Goal: Transaction & Acquisition: Purchase product/service

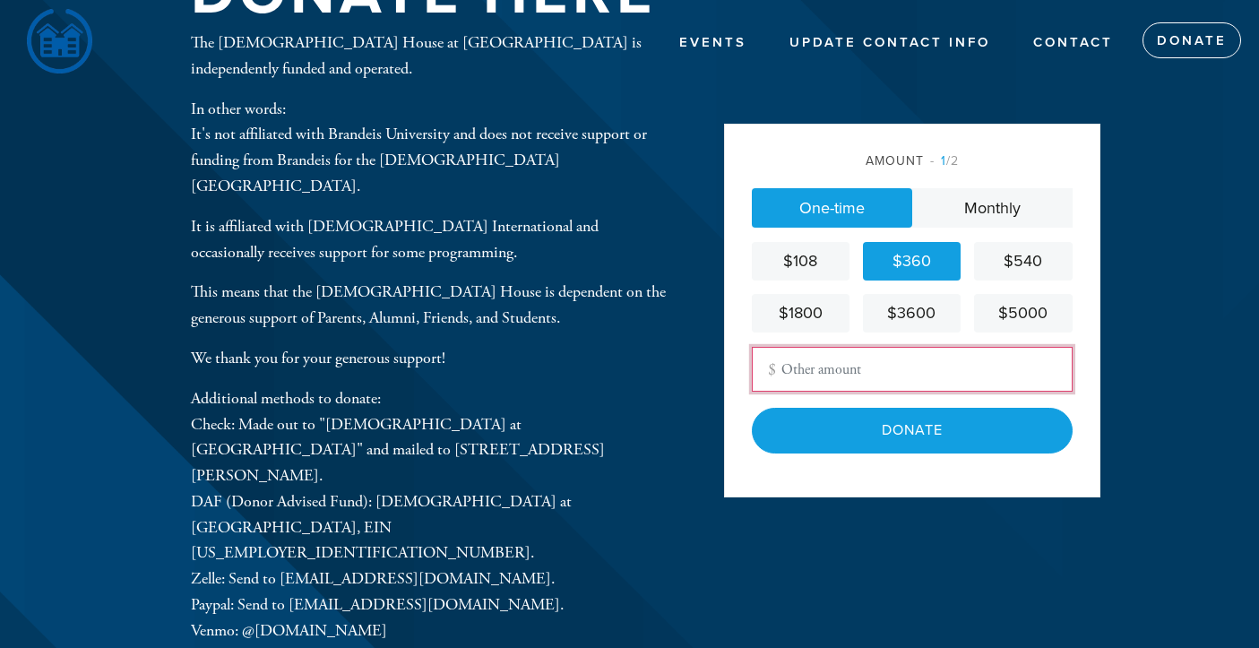
click at [885, 382] on input "Other Amount" at bounding box center [912, 369] width 321 height 45
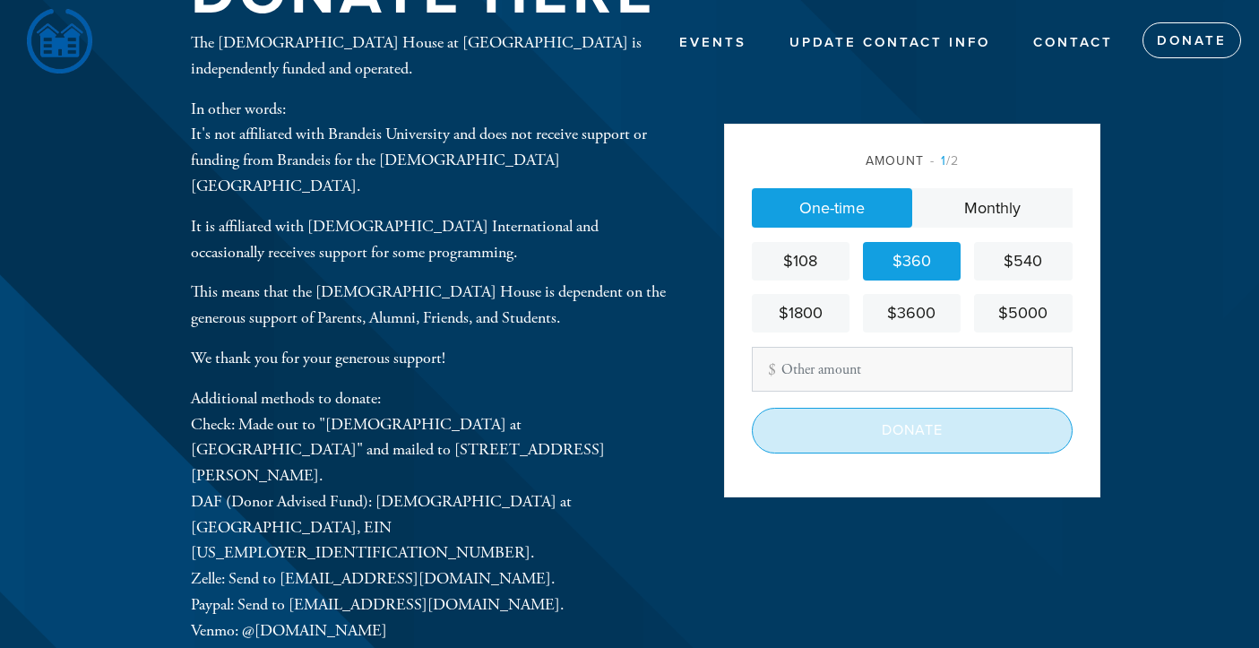
click at [920, 445] on input "Donate" at bounding box center [912, 430] width 321 height 45
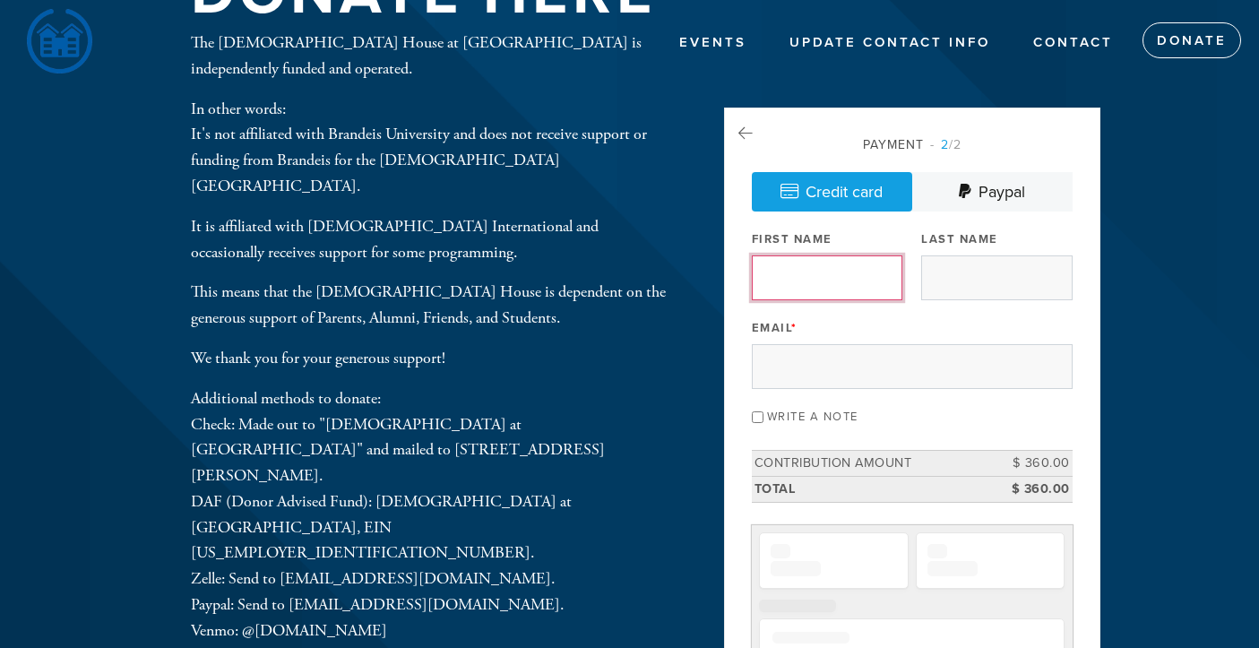
click at [862, 275] on input "First Name" at bounding box center [827, 277] width 150 height 45
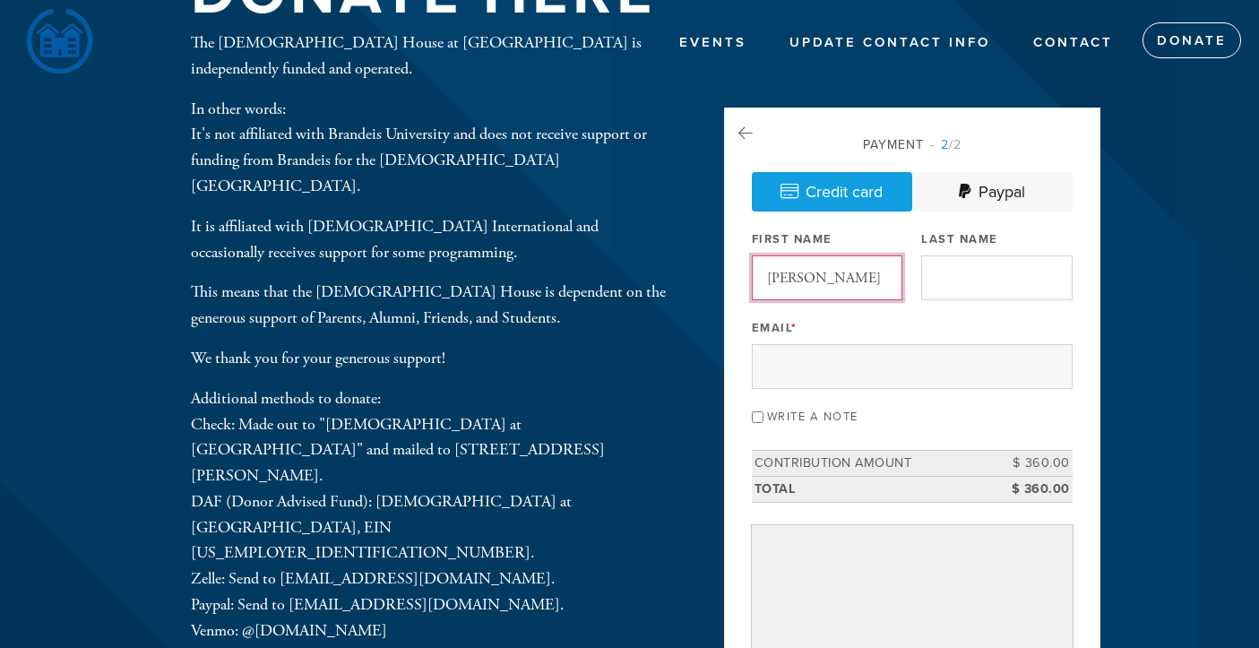
type input "[PERSON_NAME]"
click at [958, 289] on input "Last Name" at bounding box center [996, 277] width 150 height 45
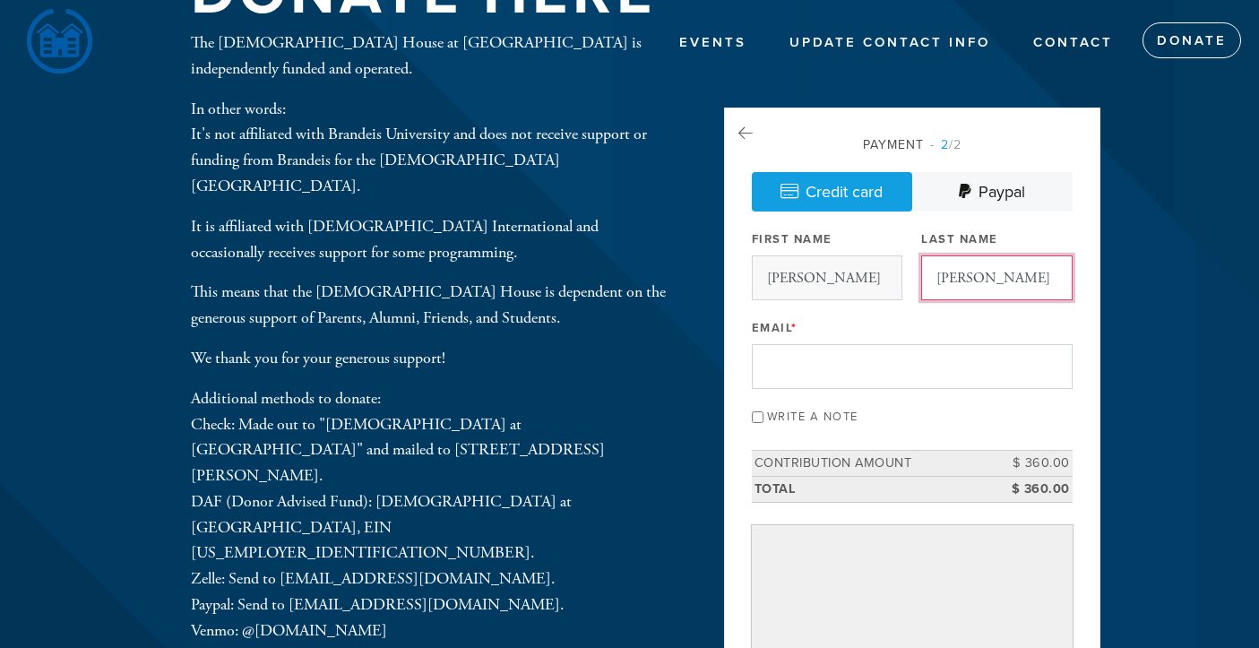
type input "[PERSON_NAME]"
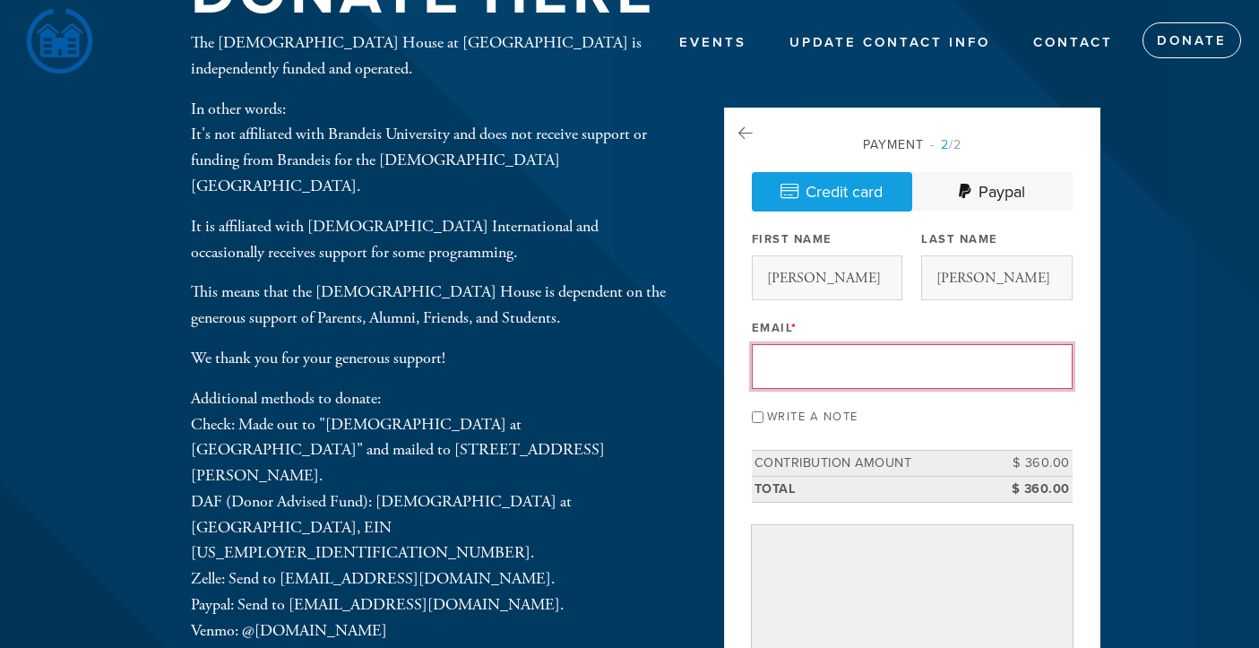
click at [871, 379] on input "Email *" at bounding box center [912, 366] width 321 height 45
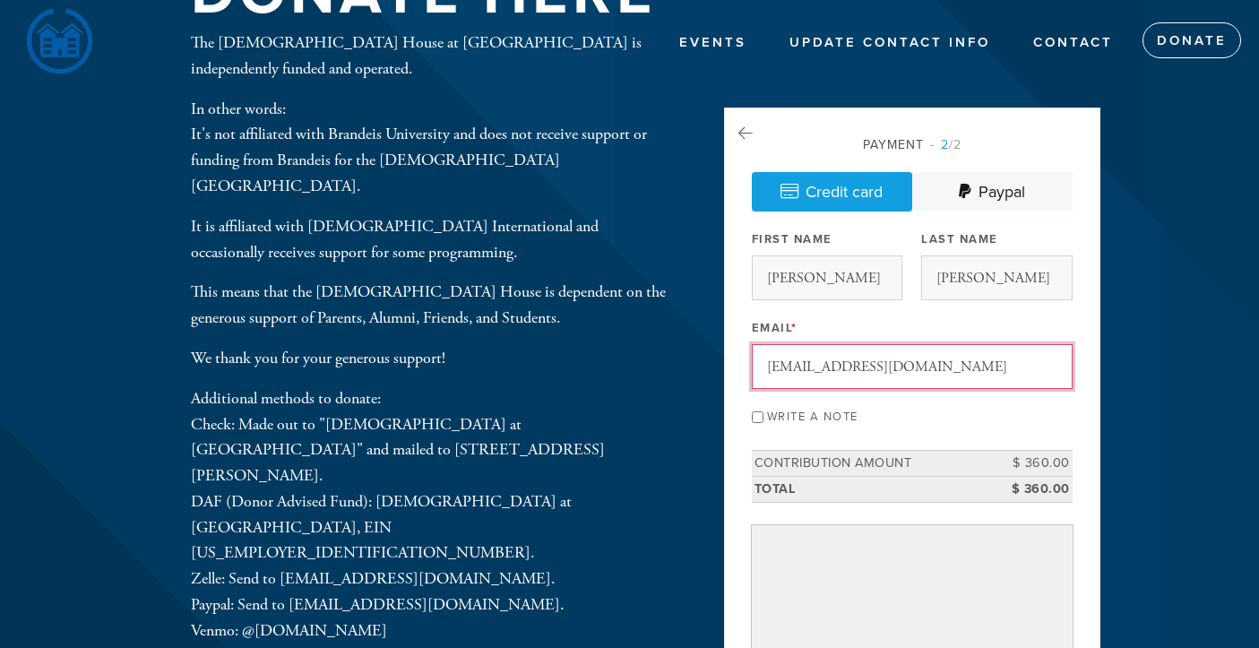
type input "alfeldman@brandeis.edu"
click at [750, 415] on div "Payment 2 /2 Credit card Paypal Payment Processor Pay Later Chabad at Brandeis …" at bounding box center [912, 567] width 376 height 921
click at [753, 417] on input "Write a note" at bounding box center [758, 417] width 12 height 12
checkbox input "true"
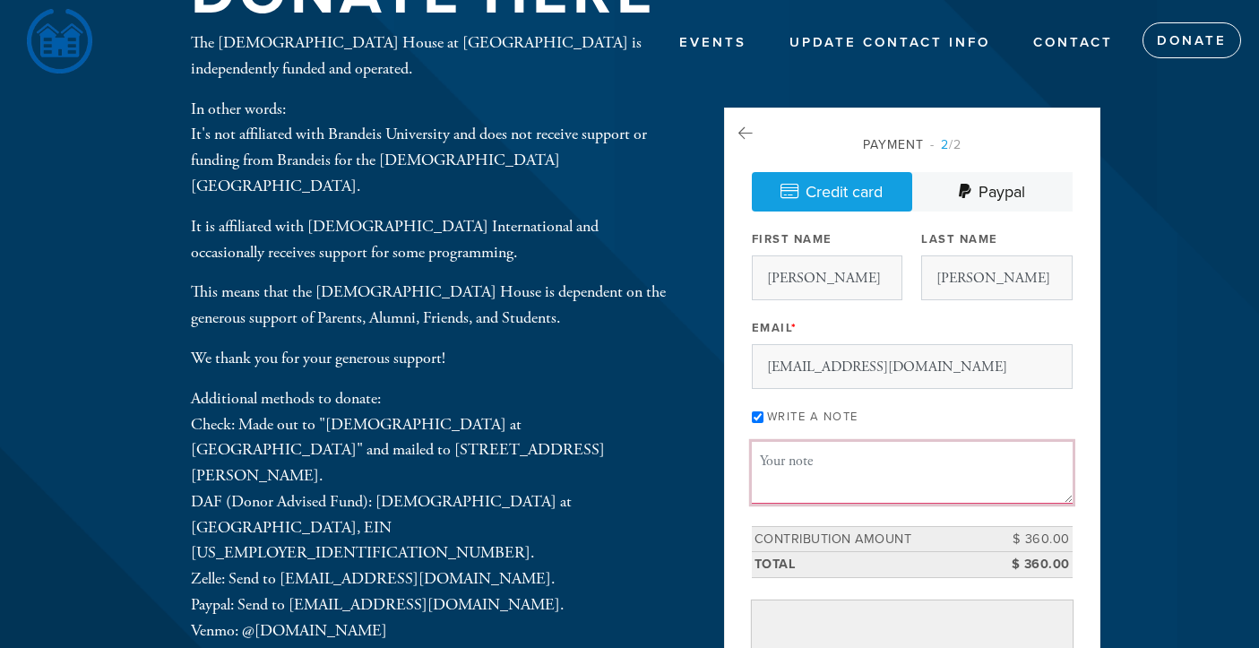
click at [816, 460] on textarea "Message or dedication" at bounding box center [912, 472] width 321 height 61
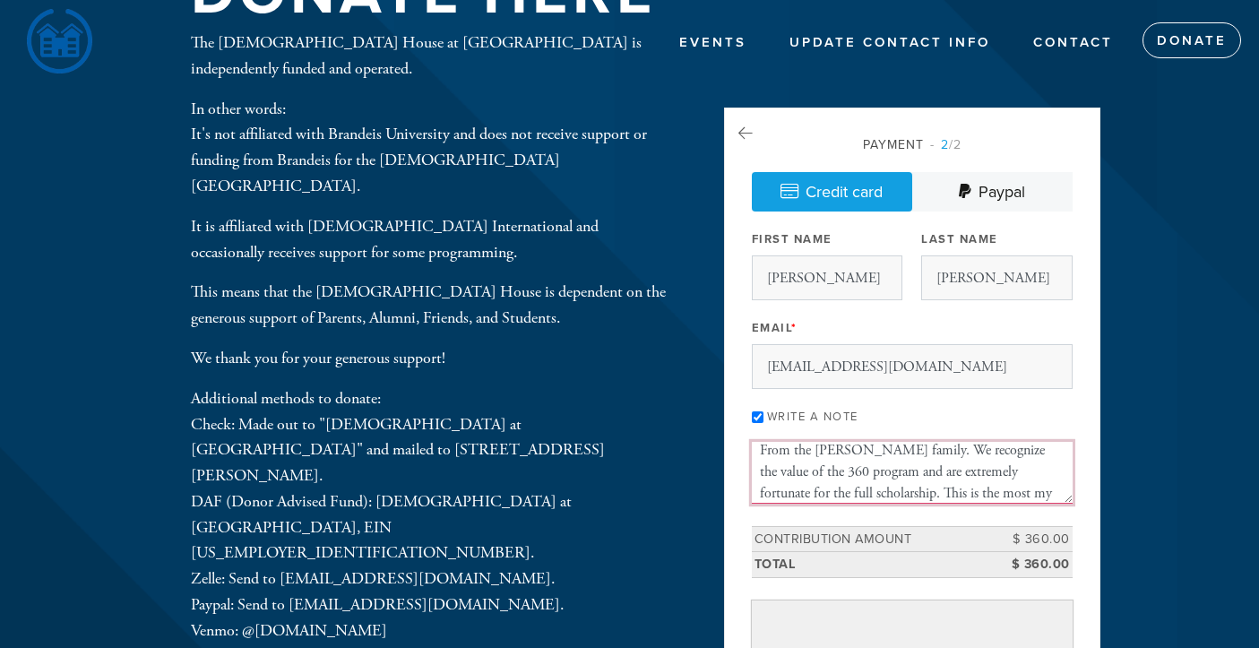
click at [852, 493] on textarea "From the Feldman family. We recognize the value of the 360 program and are extr…" at bounding box center [912, 472] width 321 height 61
click at [1011, 487] on textarea "From the Feldman family. We recognize the value of the 360 program and are extr…" at bounding box center [912, 472] width 321 height 61
click at [840, 467] on textarea "From the Feldman family. We recognize the value of the 360 program and are extr…" at bounding box center [912, 472] width 321 height 61
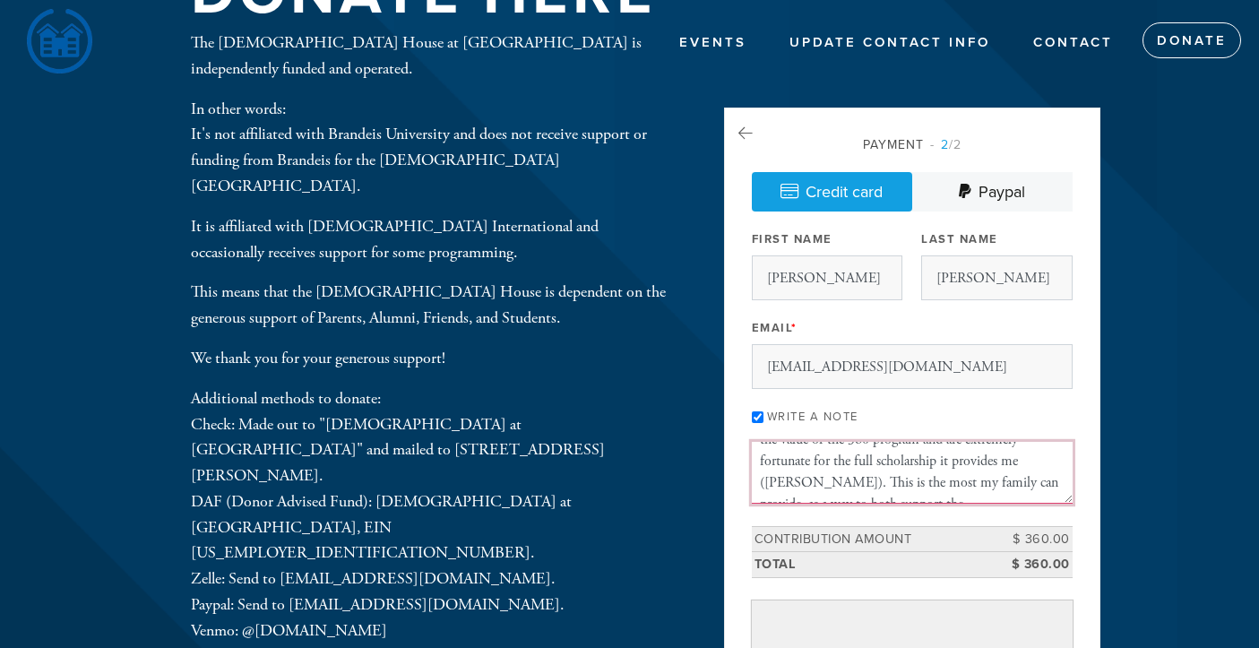
click at [873, 488] on textarea "From the Feldman family. We recognize the value of the 360 program and are extr…" at bounding box center [912, 472] width 321 height 61
click at [1026, 465] on textarea "From the Feldman family. We recognize the value of the 360 program and are extr…" at bounding box center [912, 472] width 321 height 61
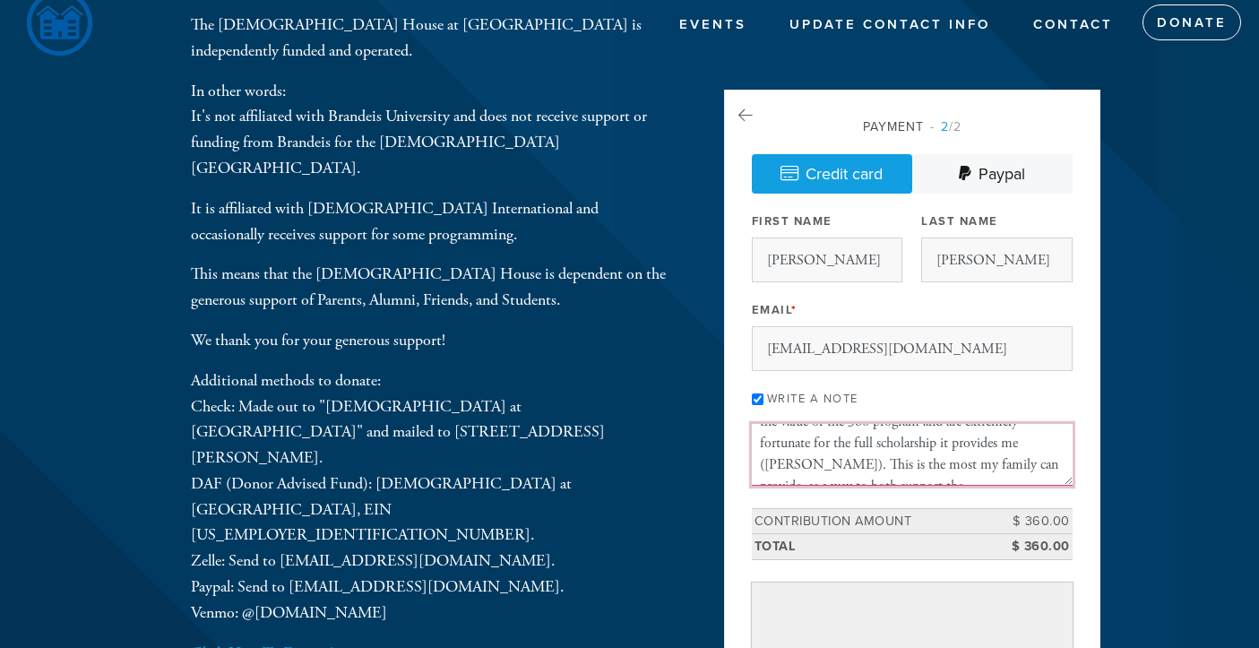
scroll to position [19, 0]
drag, startPoint x: 1067, startPoint y: 468, endPoint x: 907, endPoint y: 460, distance: 159.7
click at [907, 460] on textarea "From the Feldman family. We recognize the value of the 360 program and are extr…" at bounding box center [912, 453] width 321 height 61
click at [882, 464] on textarea "From the Feldman family. We recognize the value of the 360 program and are extr…" at bounding box center [912, 453] width 321 height 61
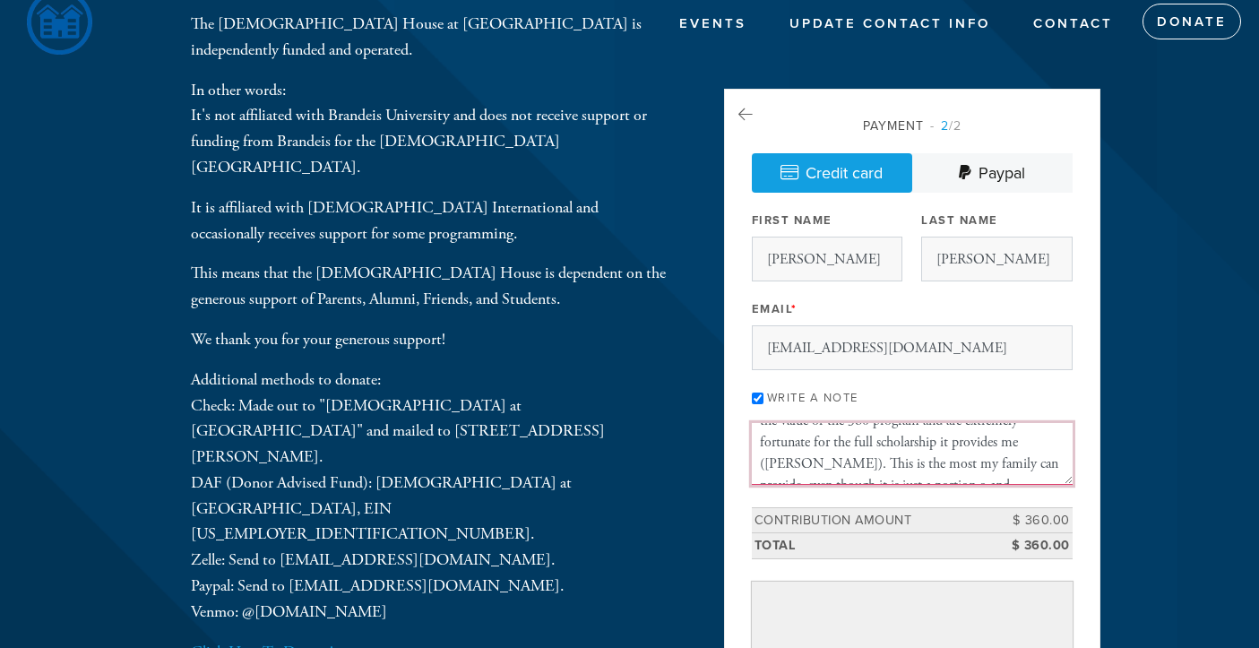
scroll to position [54, 0]
drag, startPoint x: 907, startPoint y: 463, endPoint x: 1018, endPoint y: 454, distance: 110.5
click at [1018, 454] on textarea "From the Feldman family. We recognize the value of the 360 program and are extr…" at bounding box center [912, 453] width 321 height 61
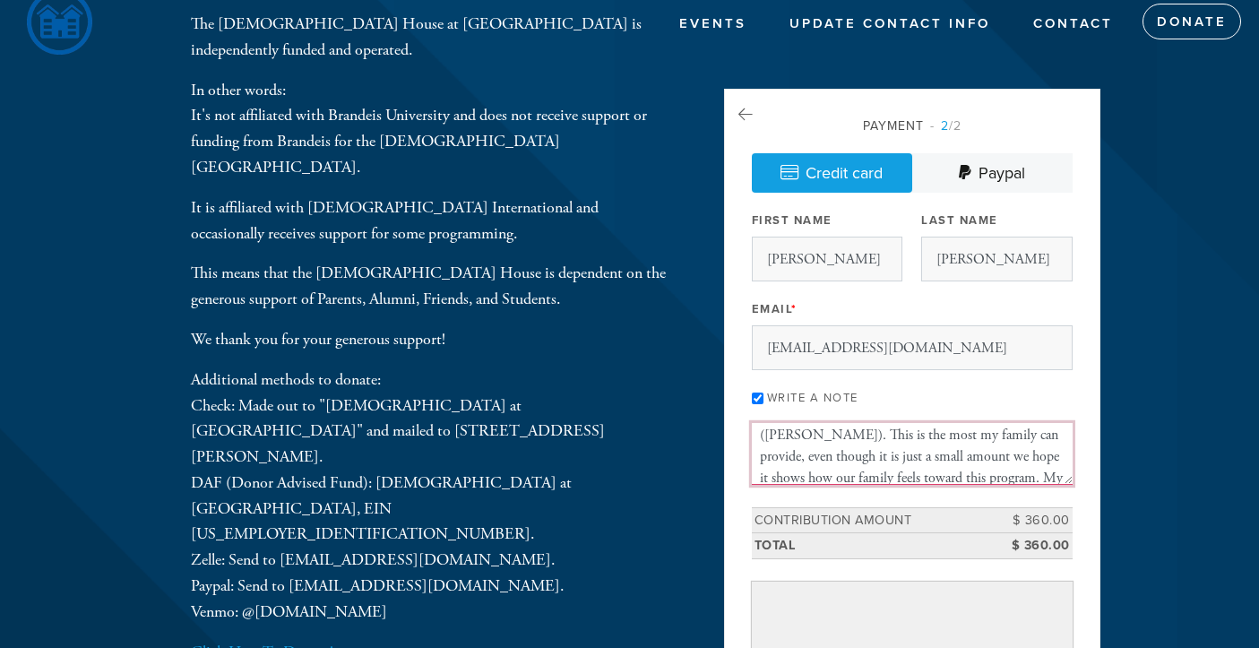
click at [1010, 442] on textarea "From the Feldman family. We recognize the value of the 360 program and are extr…" at bounding box center [912, 453] width 321 height 61
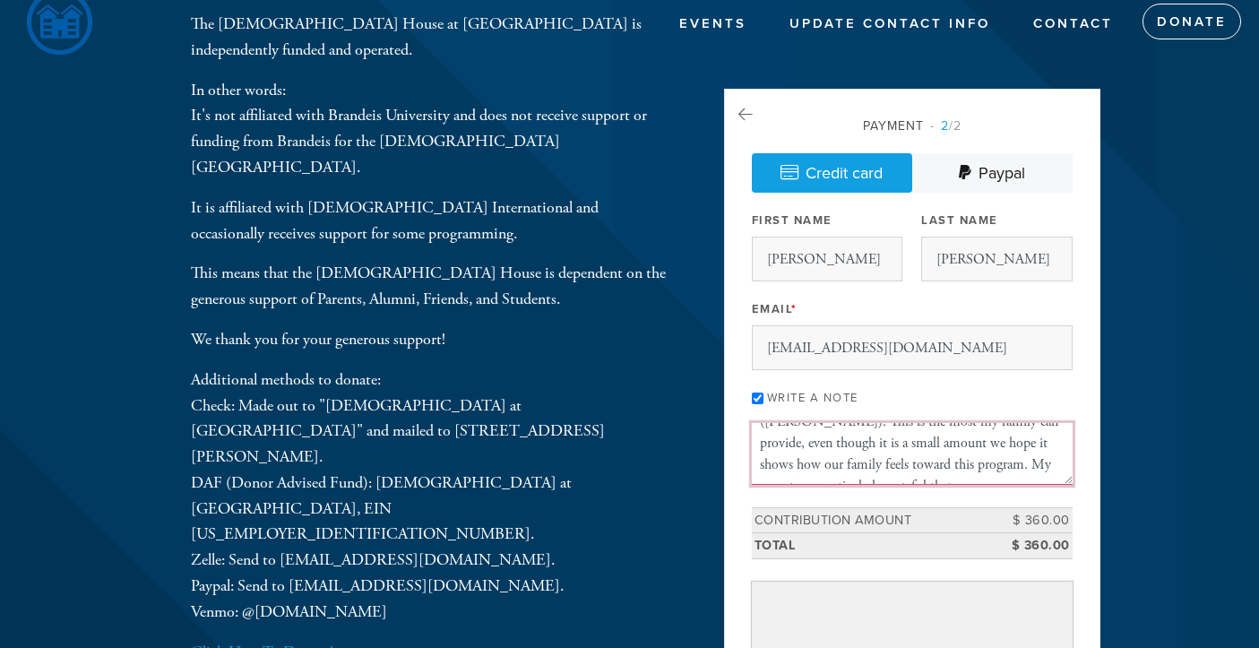
scroll to position [92, 0]
drag, startPoint x: 924, startPoint y: 439, endPoint x: 880, endPoint y: 439, distance: 43.9
click at [880, 439] on textarea "From the Feldman family. We recognize the value of the 360 program and are extr…" at bounding box center [912, 453] width 321 height 61
click at [941, 445] on textarea "From the Feldman family. We recognize the value of the 360 program and are extr…" at bounding box center [912, 453] width 321 height 61
click at [947, 460] on textarea "From the Feldman family. We recognize the value of the 360 program and are extr…" at bounding box center [912, 453] width 321 height 61
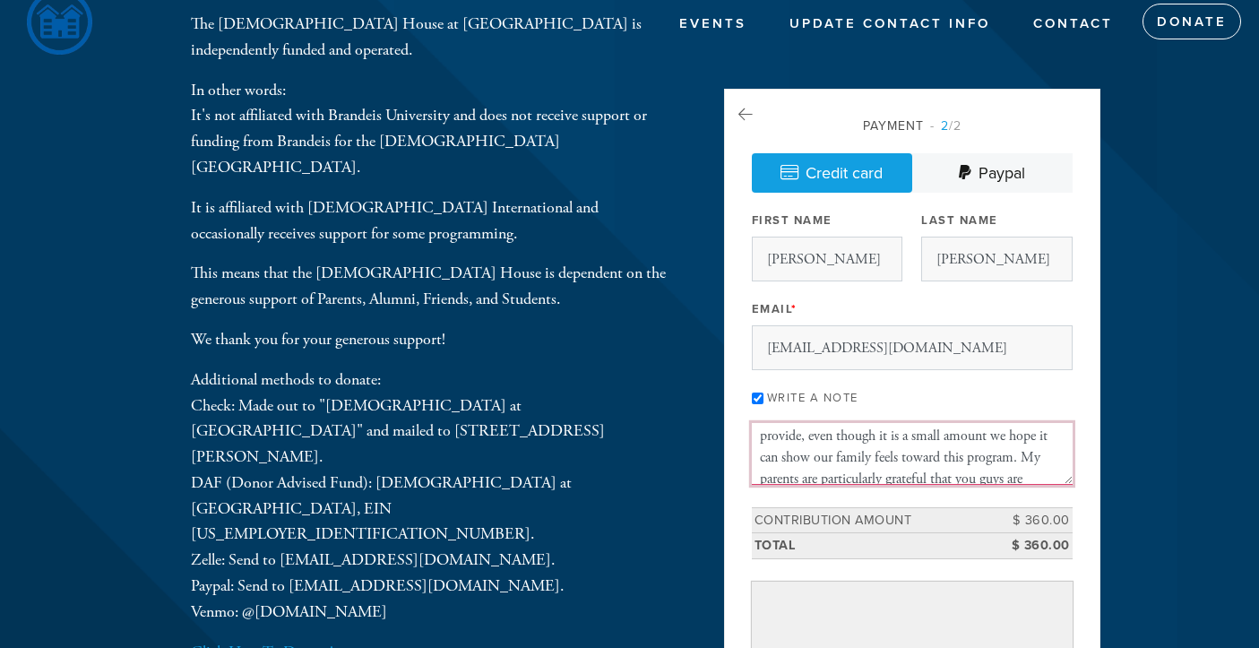
click at [924, 441] on textarea "From the Feldman family. We recognize the value of the 360 program and are extr…" at bounding box center [912, 453] width 321 height 61
click at [1054, 466] on textarea "From the Feldman family. We recognize the value of the 360 program and are extr…" at bounding box center [912, 453] width 321 height 61
drag, startPoint x: 970, startPoint y: 478, endPoint x: 1033, endPoint y: 470, distance: 63.2
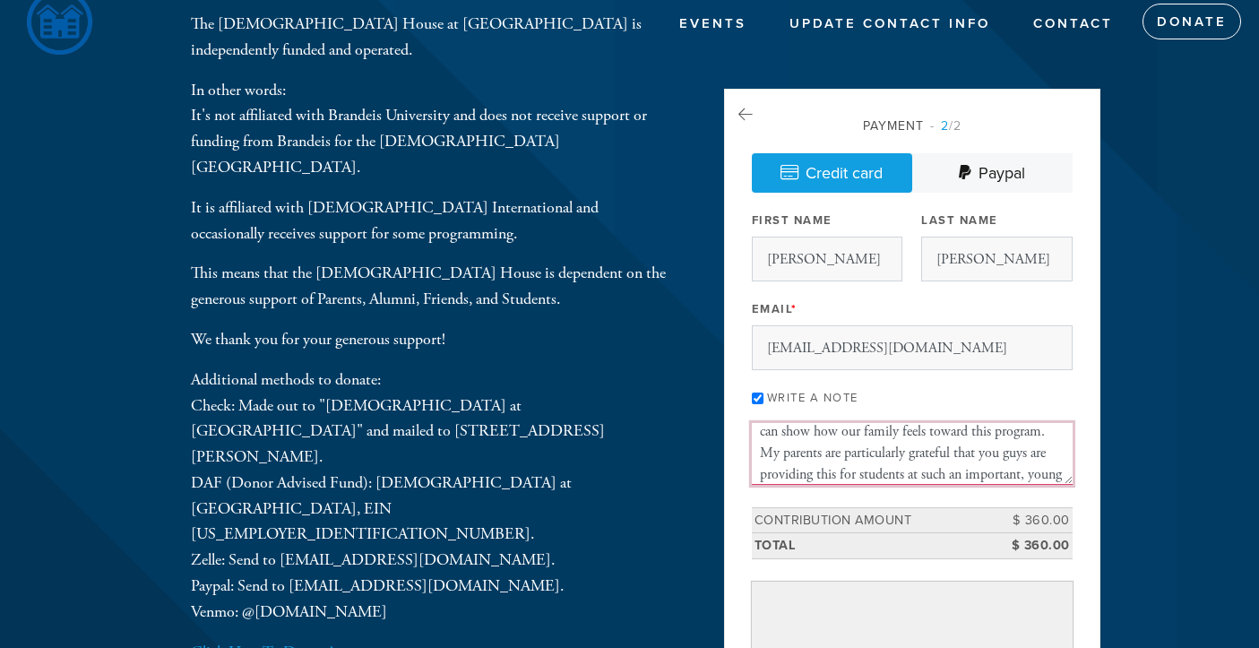
click at [1033, 470] on textarea "From the Feldman family. We recognize the value of the 360 program and are extr…" at bounding box center [912, 453] width 321 height 61
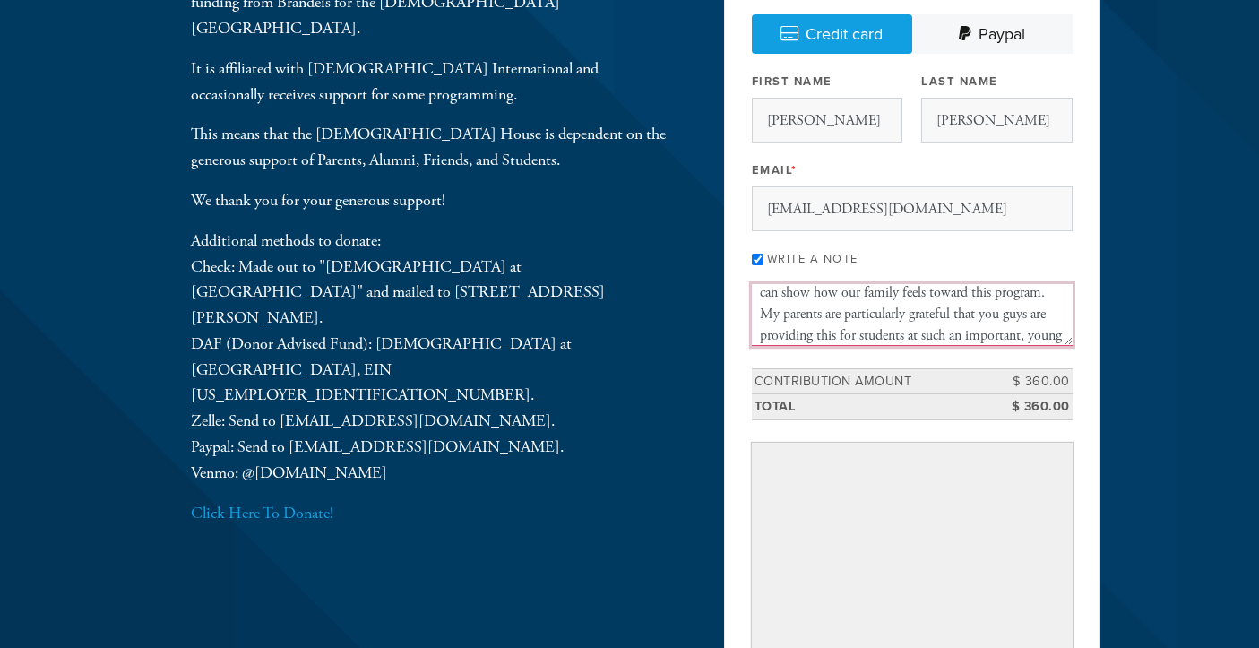
scroll to position [185, 0]
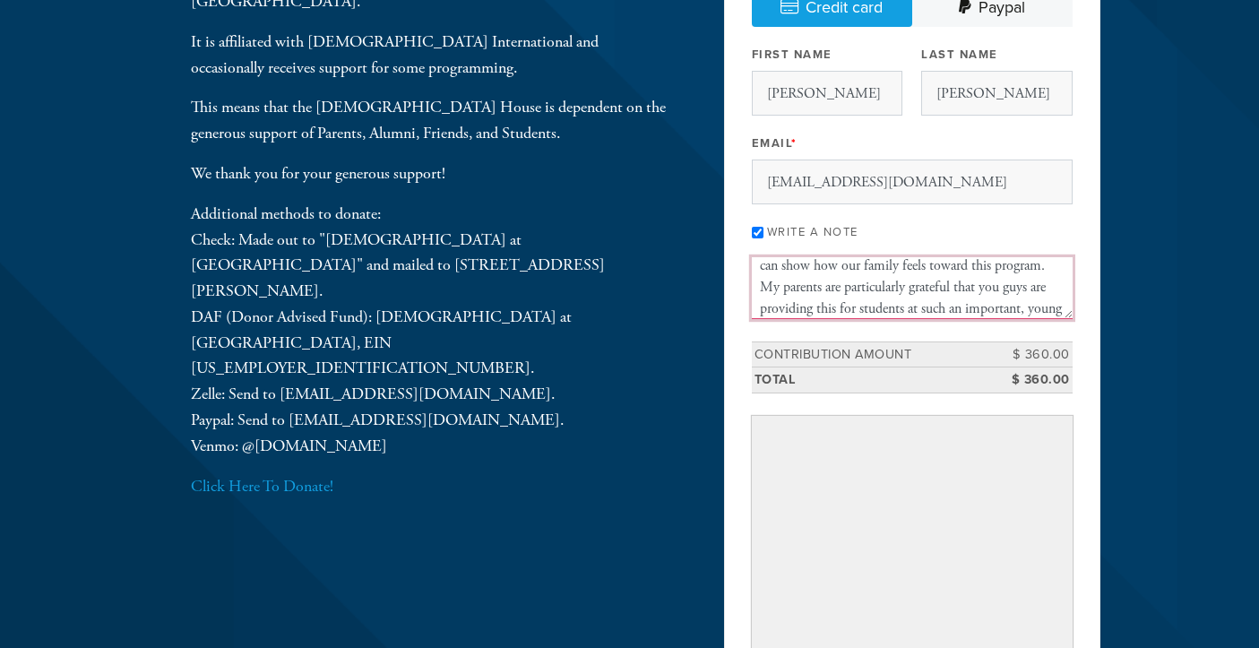
type textarea "From the [PERSON_NAME] family. We recognize the value of the 360 program and ar…"
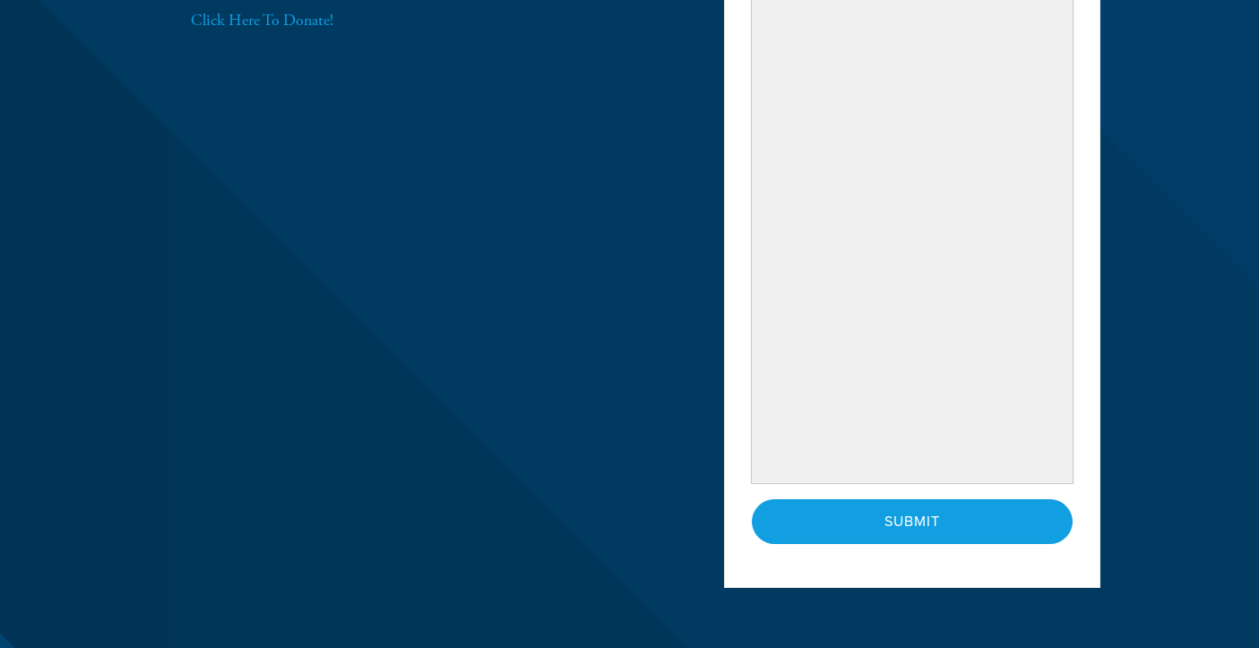
scroll to position [674, 0]
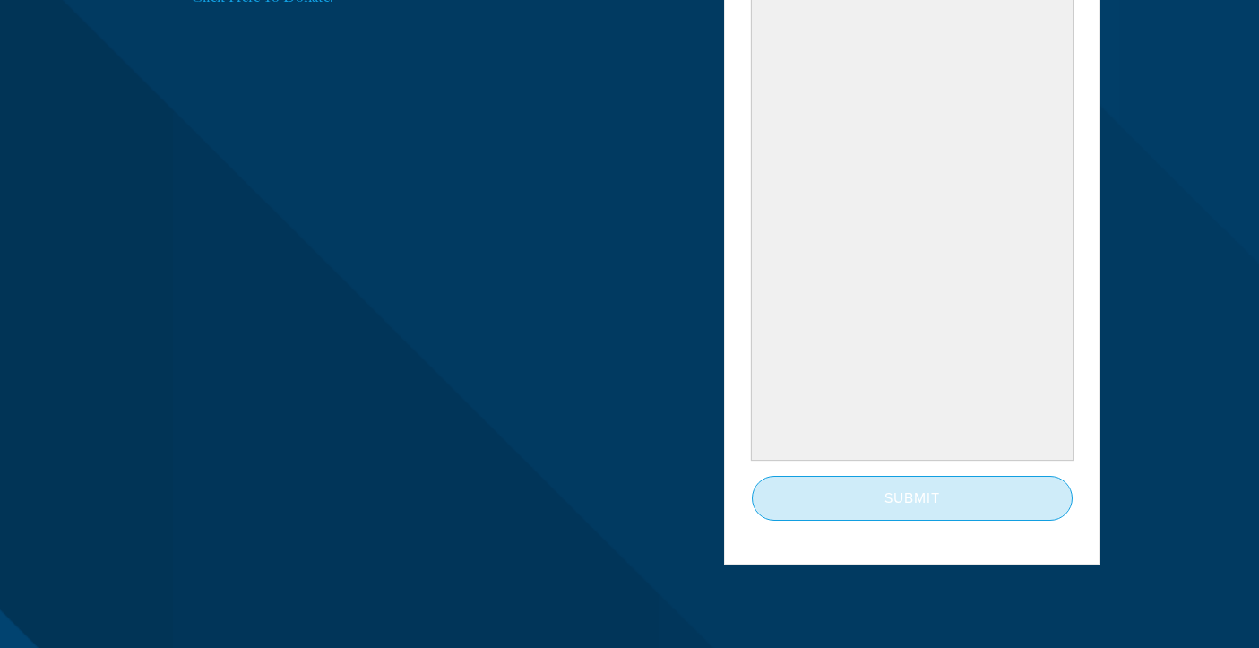
click at [838, 494] on input "Submit" at bounding box center [912, 498] width 321 height 45
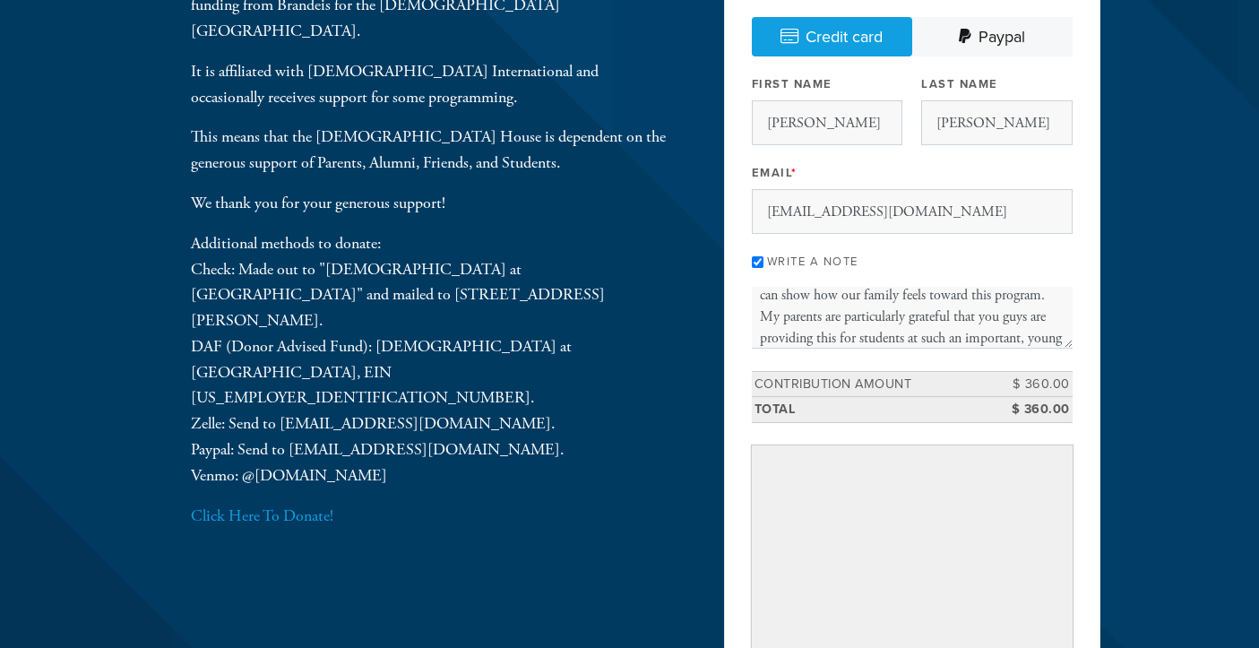
scroll to position [167, 0]
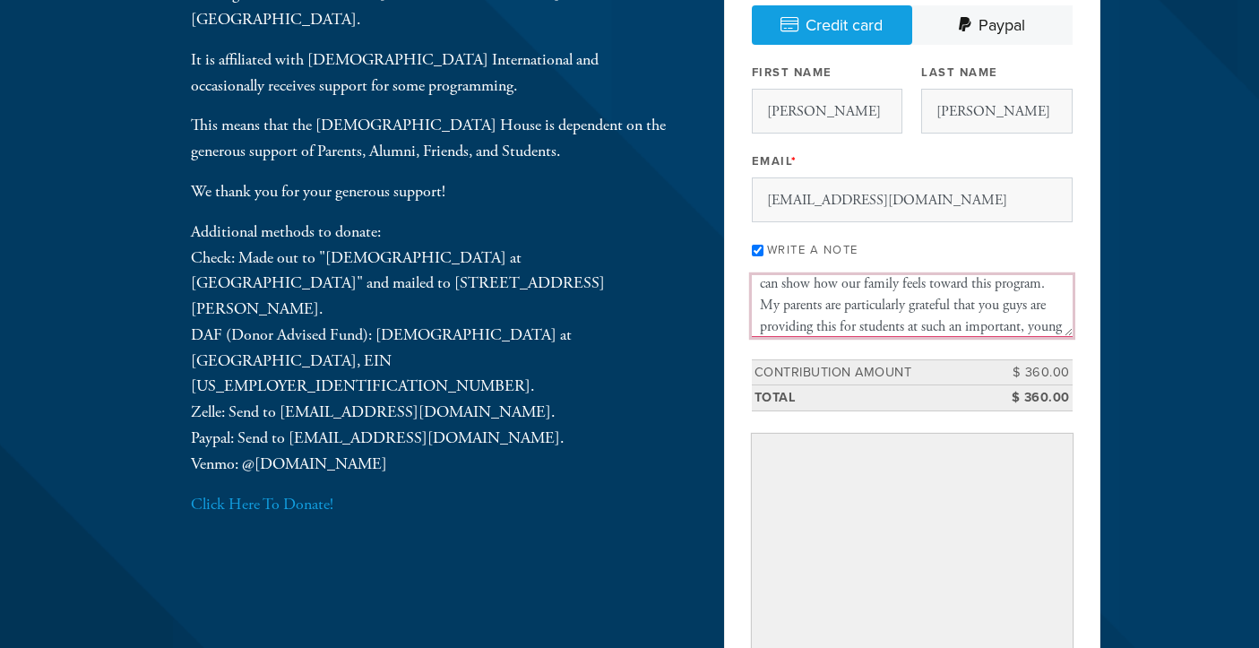
click at [915, 316] on textarea "From the [PERSON_NAME] family. We recognize the value of the 360 program and ar…" at bounding box center [912, 305] width 321 height 61
click at [863, 301] on textarea "From the [PERSON_NAME] family. We recognize the value of the 360 program and ar…" at bounding box center [912, 305] width 321 height 61
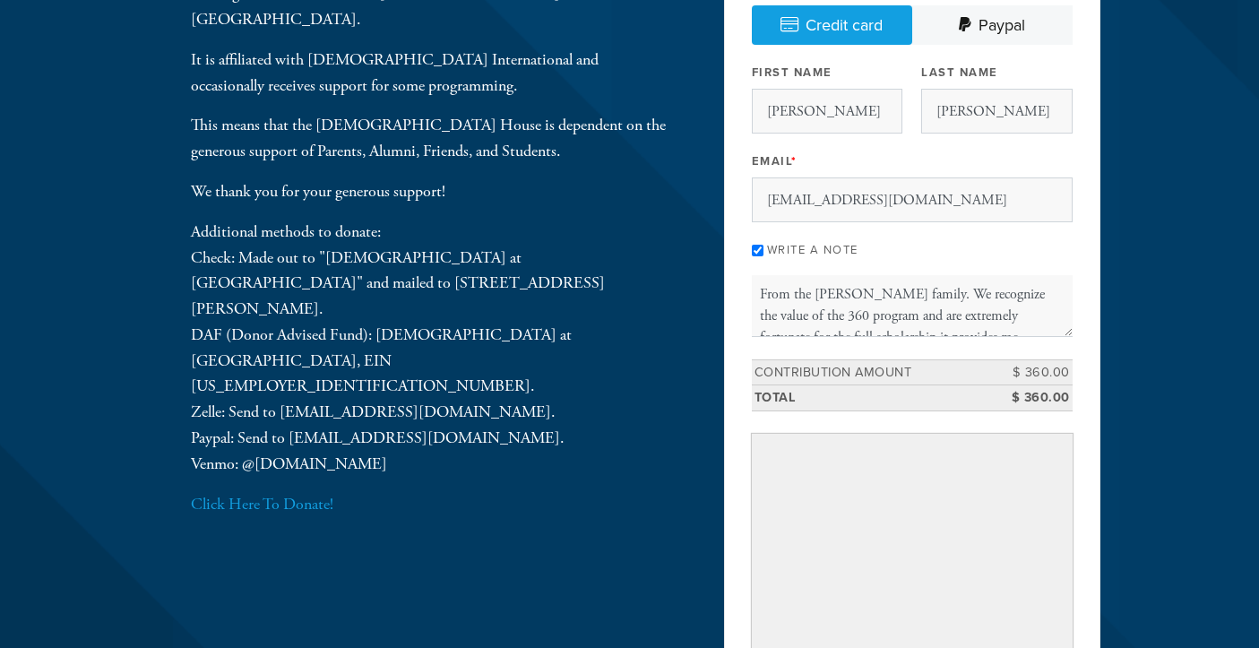
click at [1130, 322] on header "Events Update Contact Info Contact Donate Donate Here The Chabad House at Brand…" at bounding box center [629, 519] width 1259 height 1372
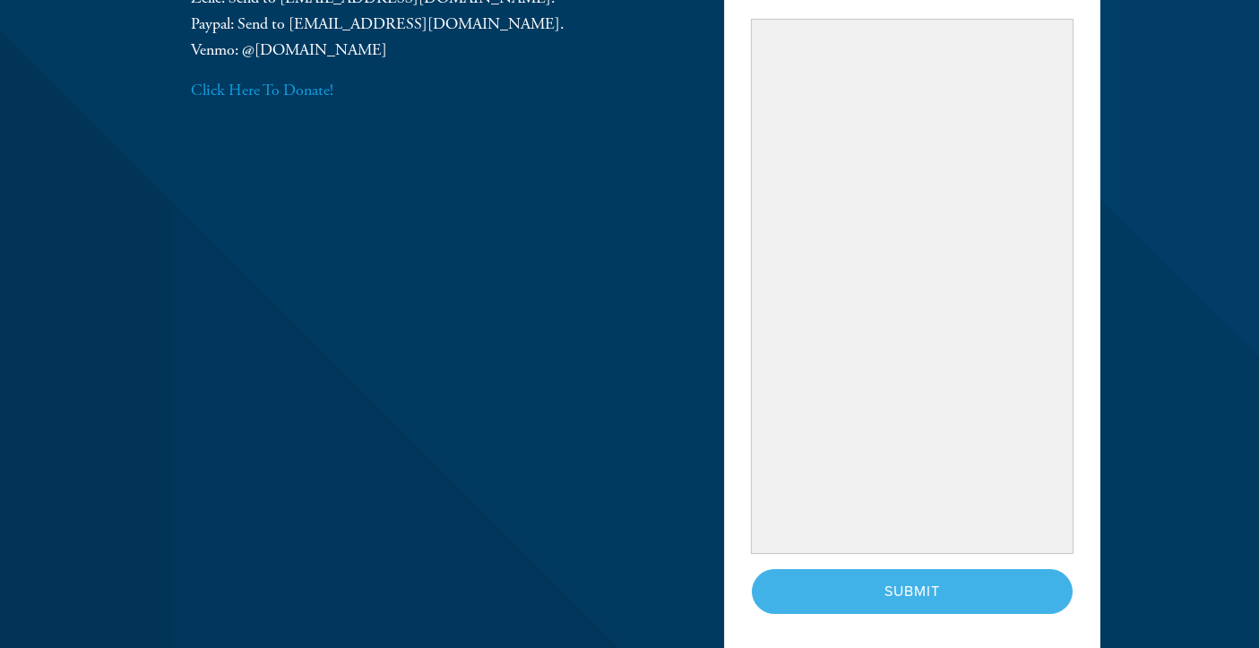
scroll to position [585, 0]
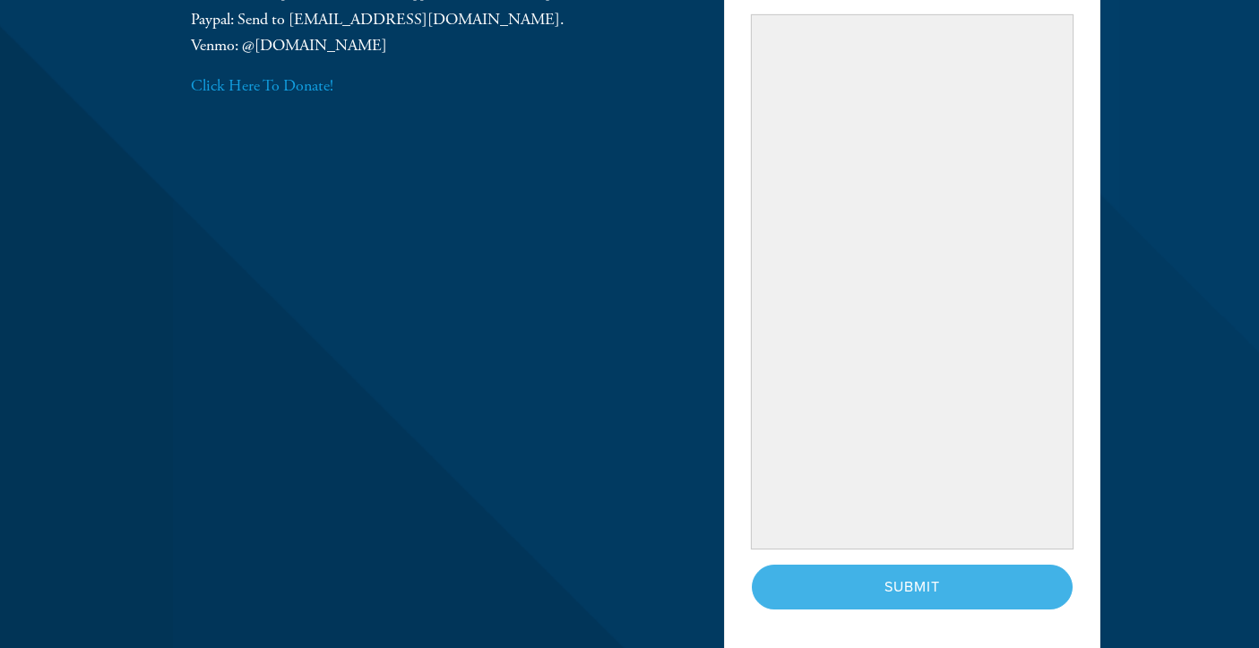
click at [925, 584] on div "< Previous Page Submit" at bounding box center [912, 586] width 321 height 45
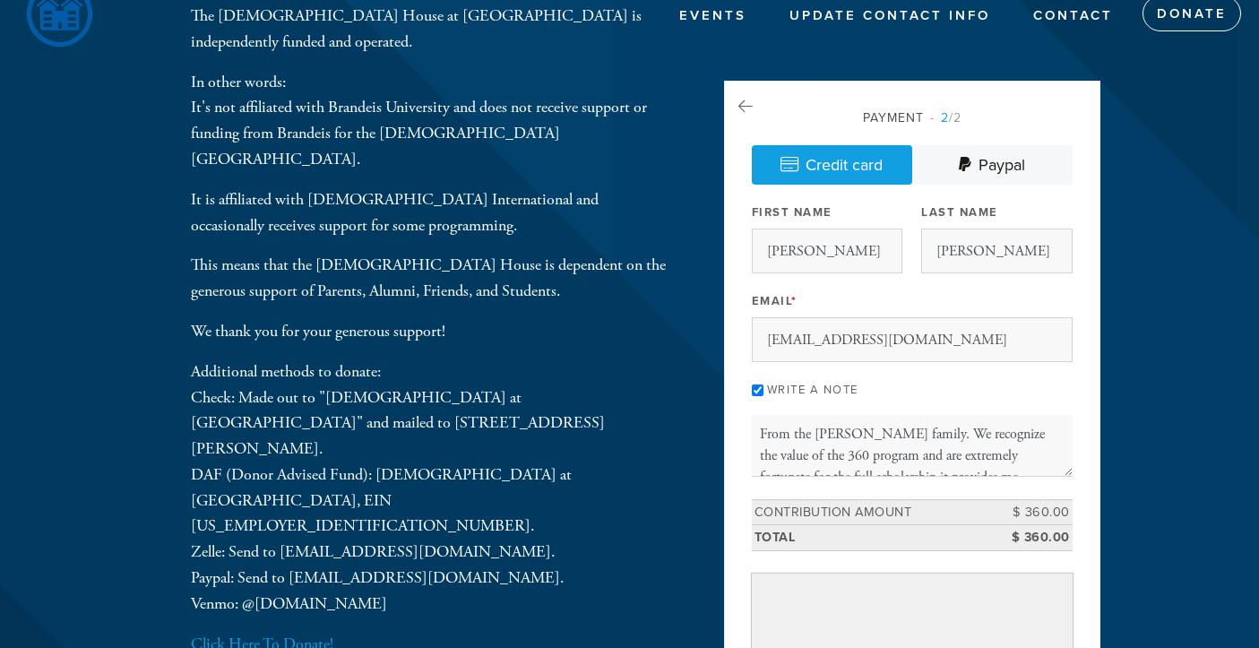
scroll to position [0, 0]
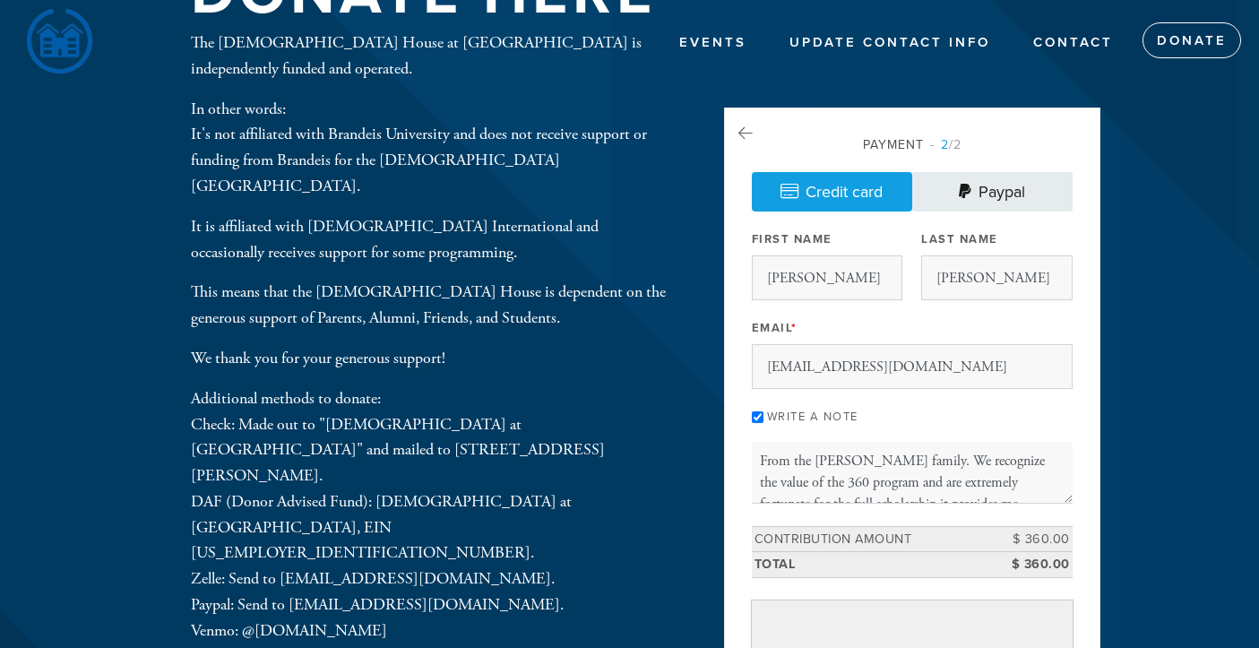
click at [1021, 189] on link "Paypal" at bounding box center [992, 191] width 160 height 39
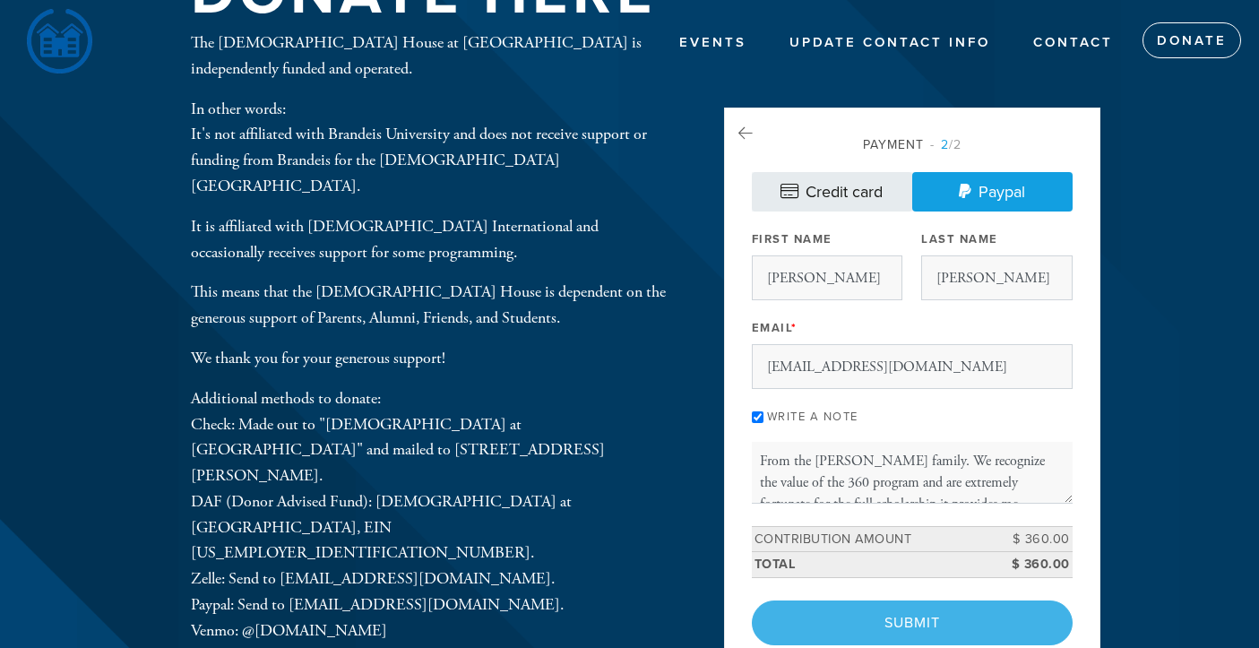
click at [863, 197] on link "Credit card" at bounding box center [832, 191] width 160 height 39
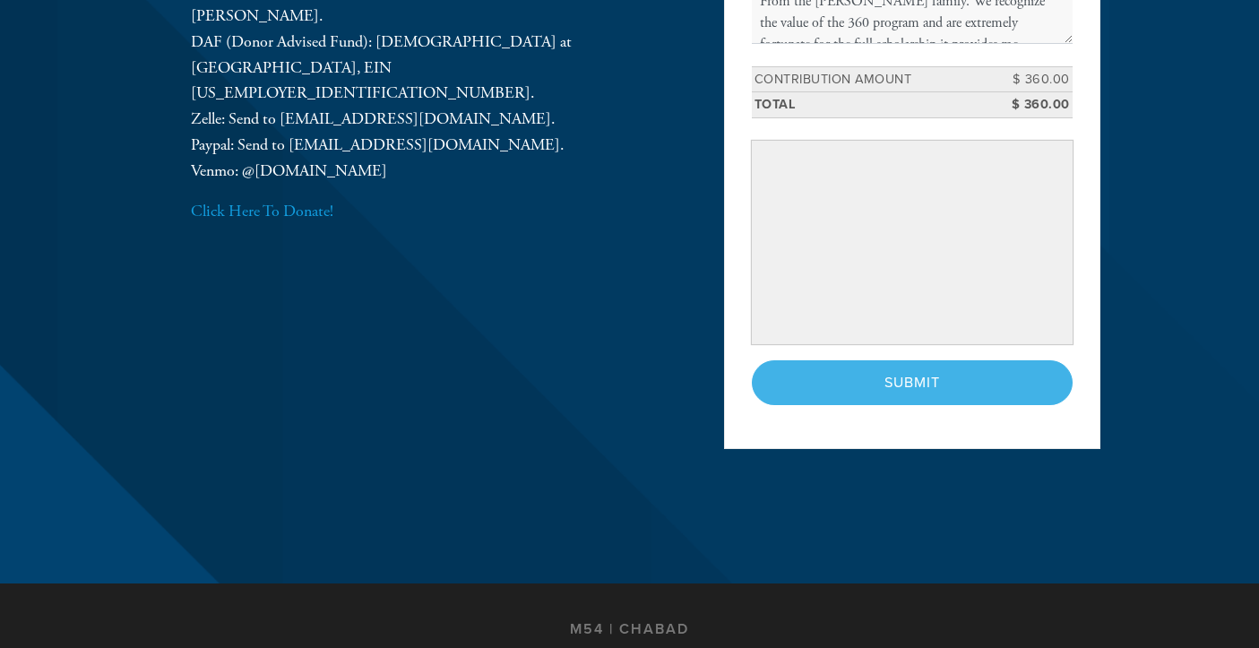
scroll to position [461, 0]
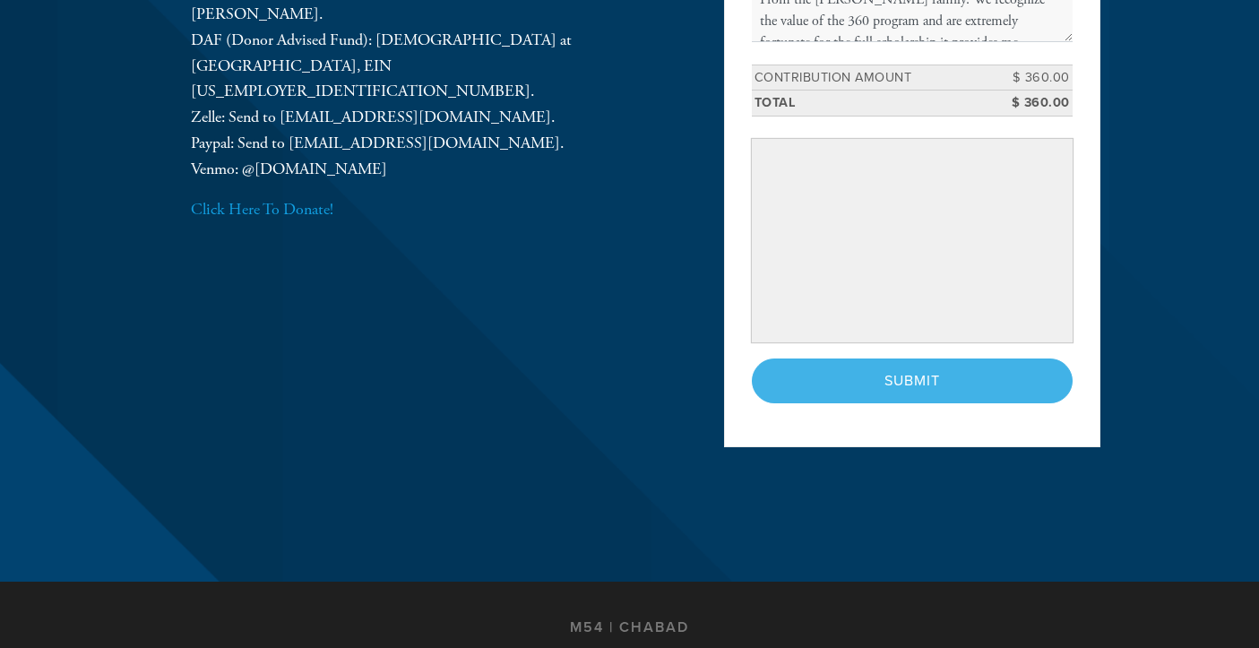
click at [942, 391] on div "< Previous Page Submit" at bounding box center [912, 380] width 321 height 45
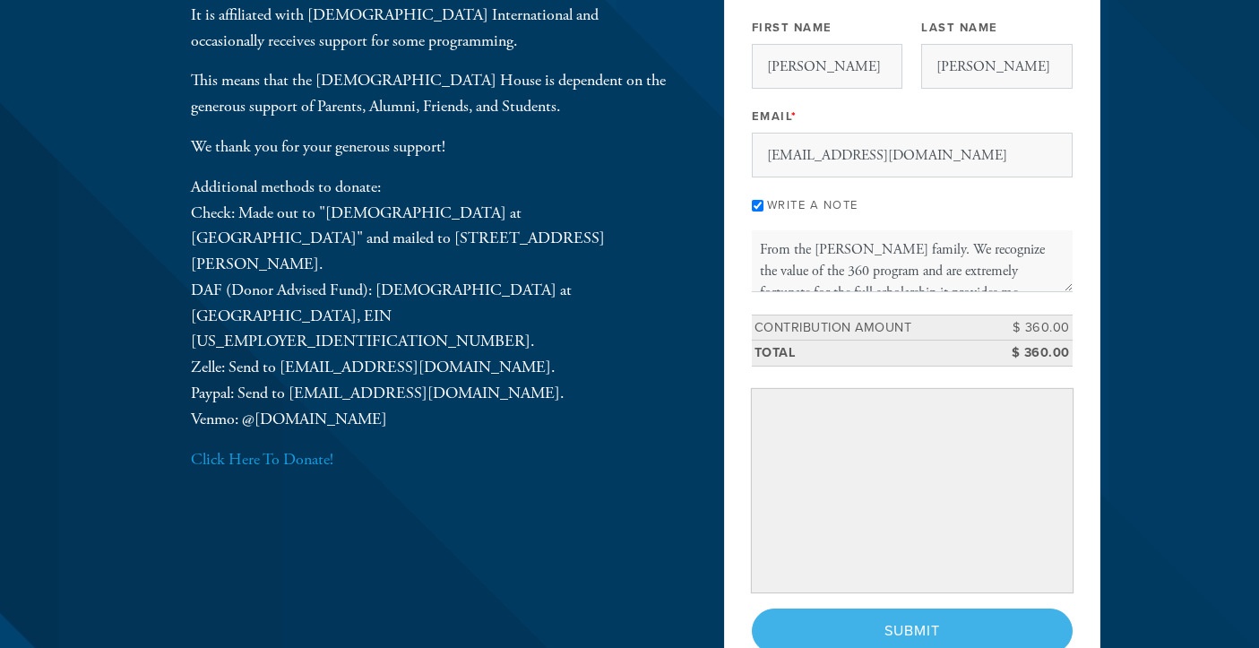
scroll to position [0, 0]
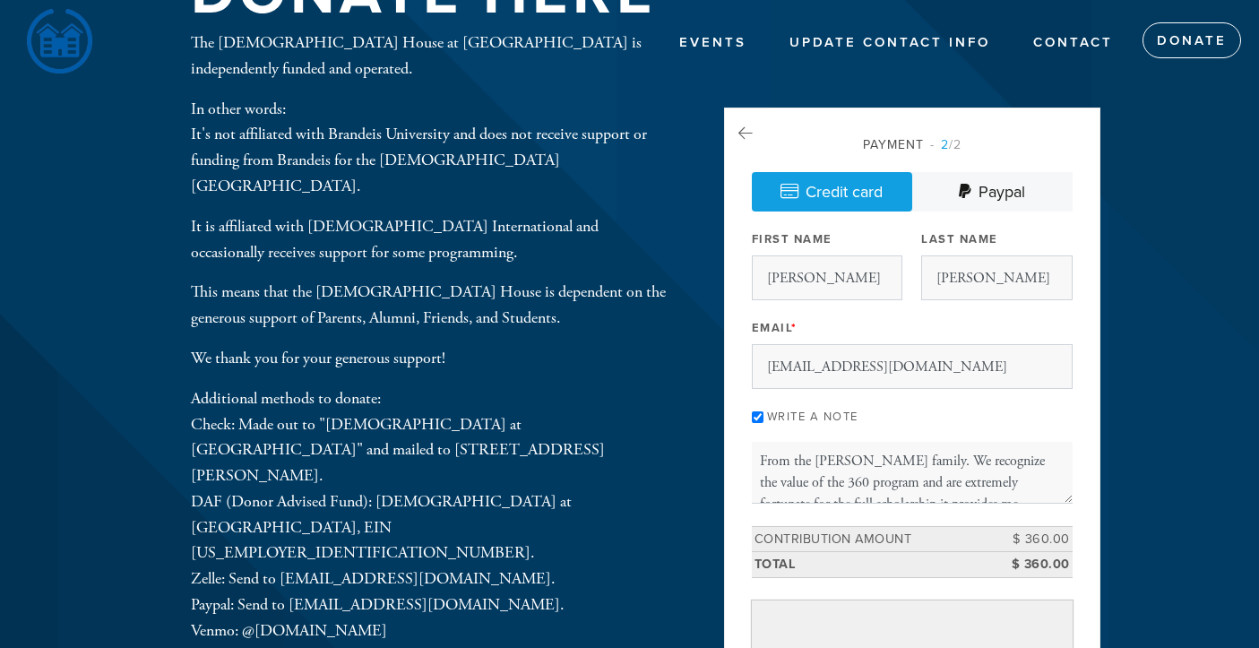
click at [730, 352] on div "Payment 2 /2 Credit card Paypal Payment Processor Pay Later Chabad at Brandeis …" at bounding box center [912, 507] width 376 height 801
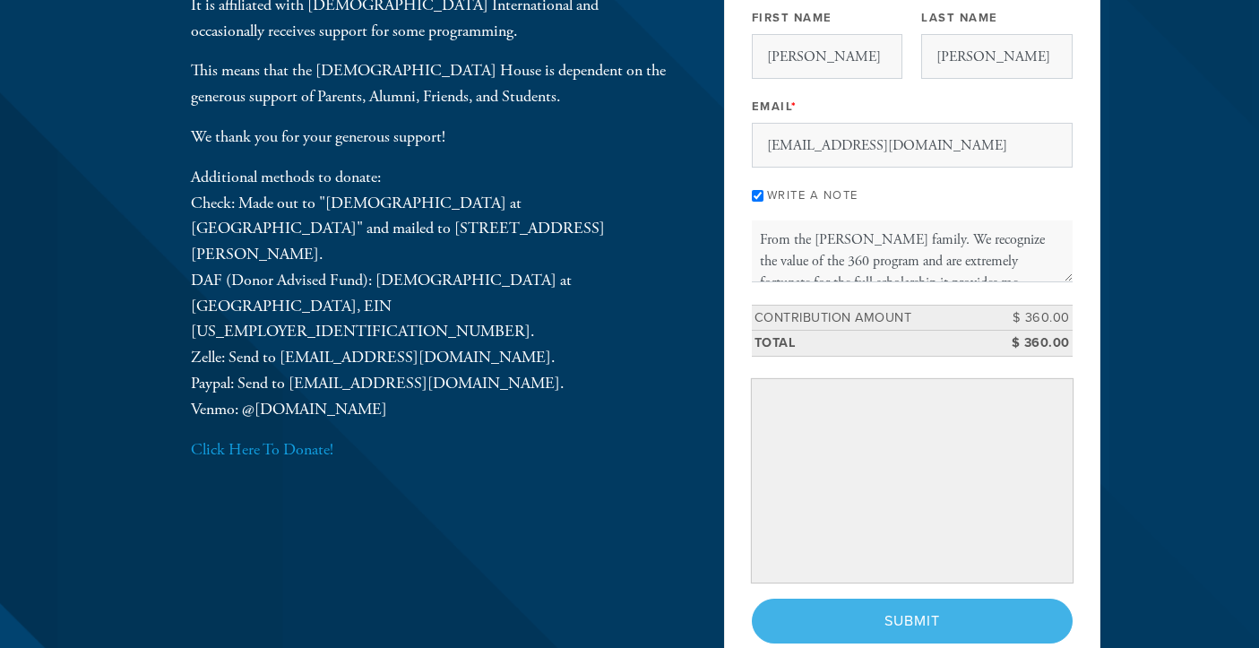
scroll to position [293, 0]
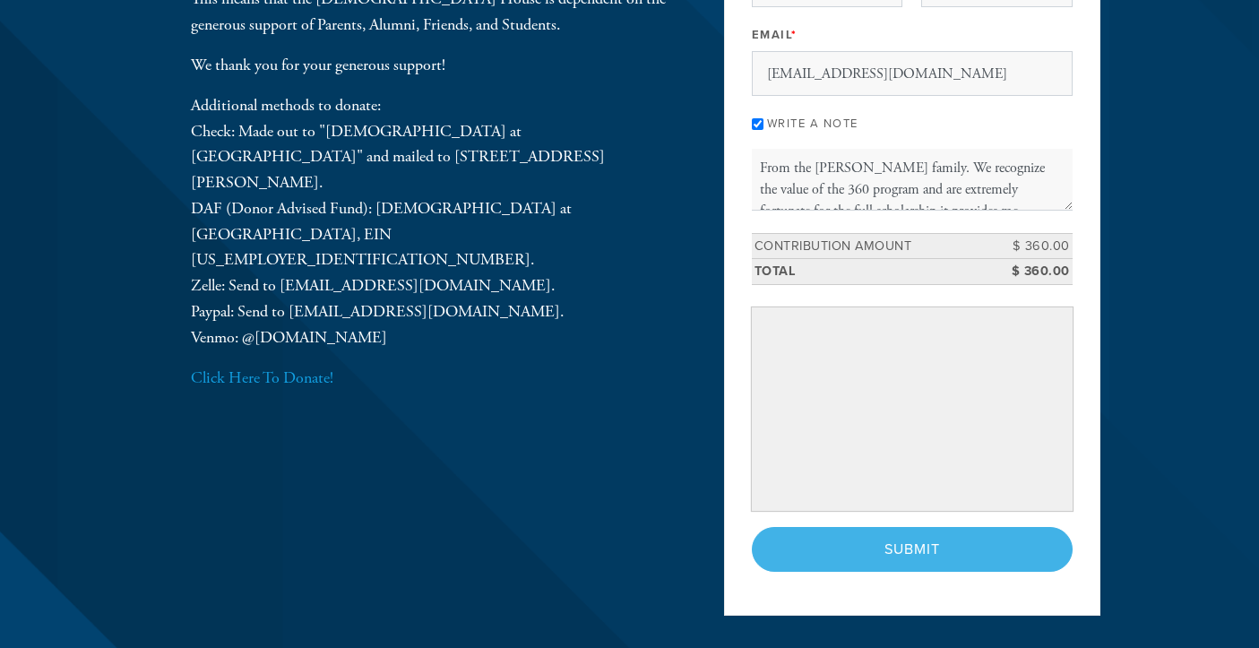
click at [911, 562] on div "< Previous Page Submit" at bounding box center [912, 549] width 321 height 45
click at [297, 367] on link "Click Here To Donate!" at bounding box center [262, 377] width 142 height 21
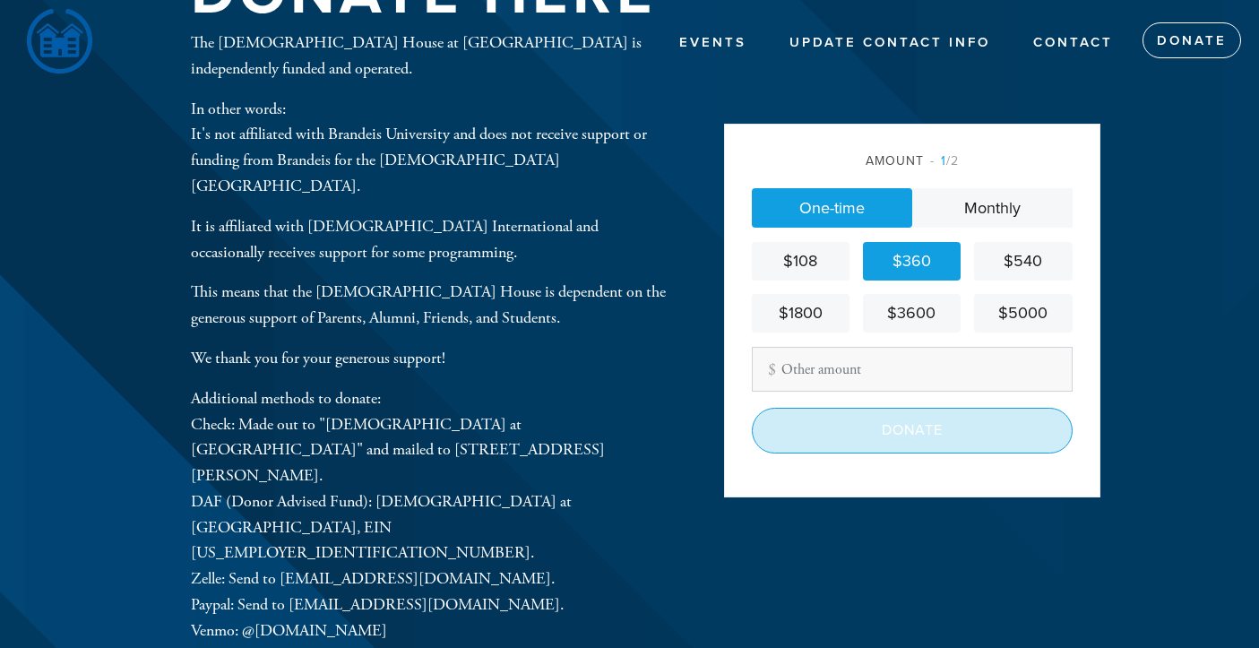
click at [880, 430] on input "Donate" at bounding box center [912, 430] width 321 height 45
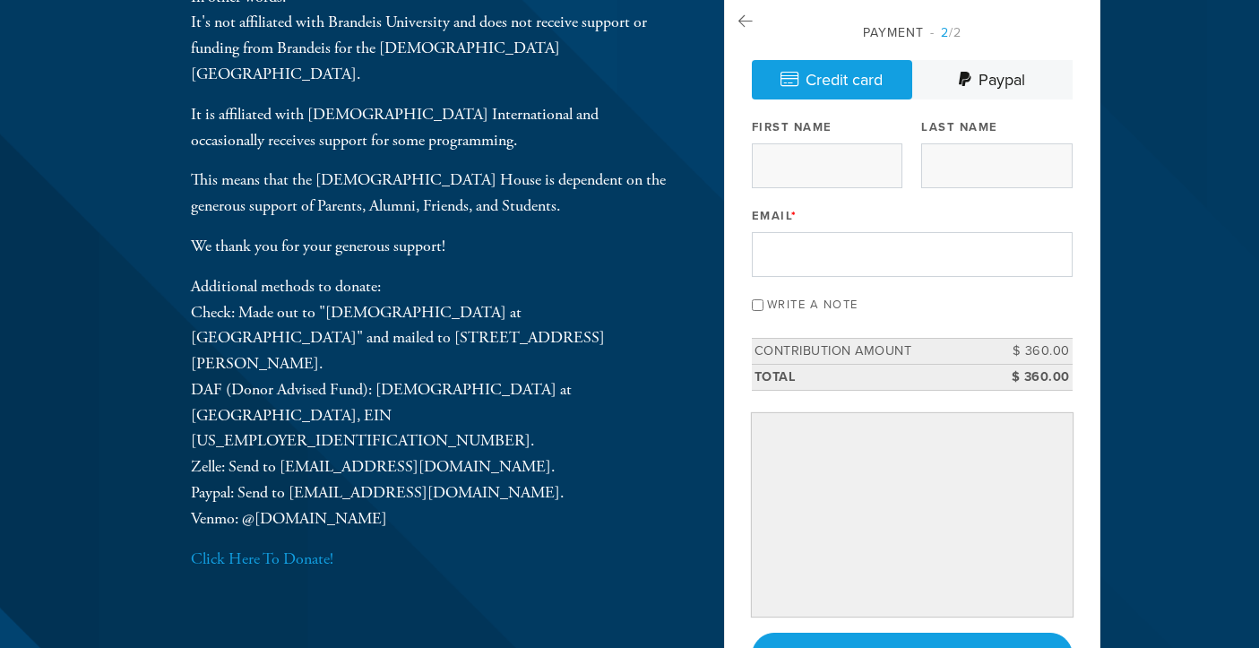
scroll to position [99, 0]
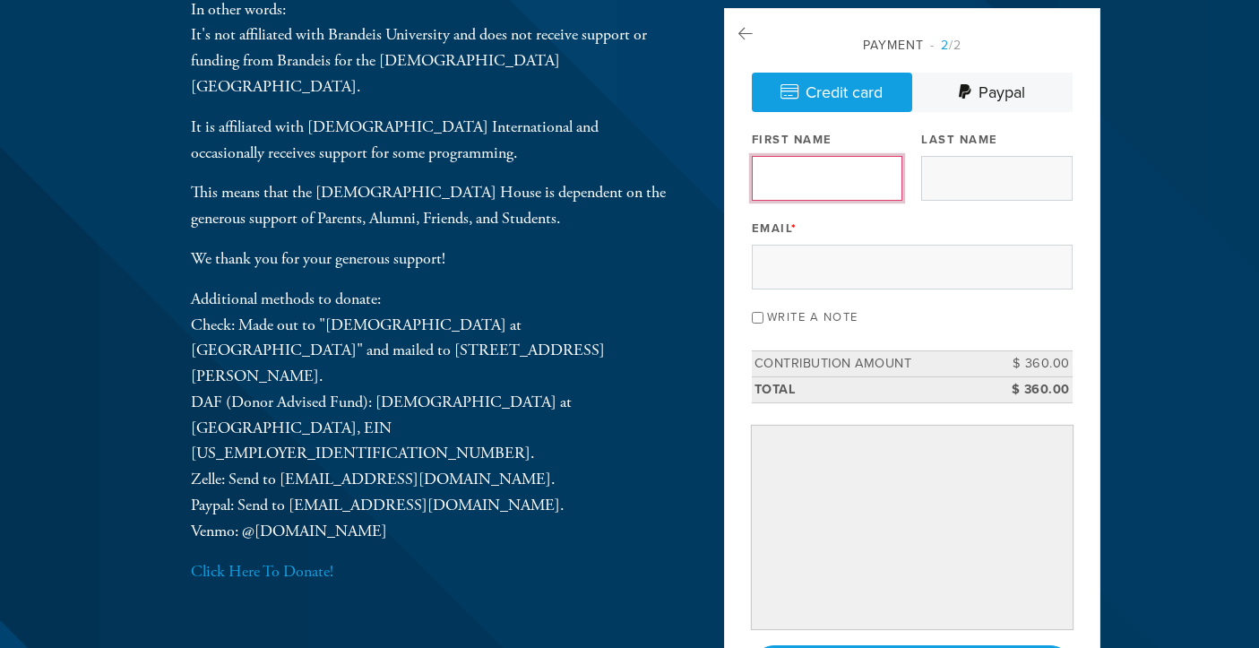
click at [795, 189] on input "First Name" at bounding box center [827, 178] width 150 height 45
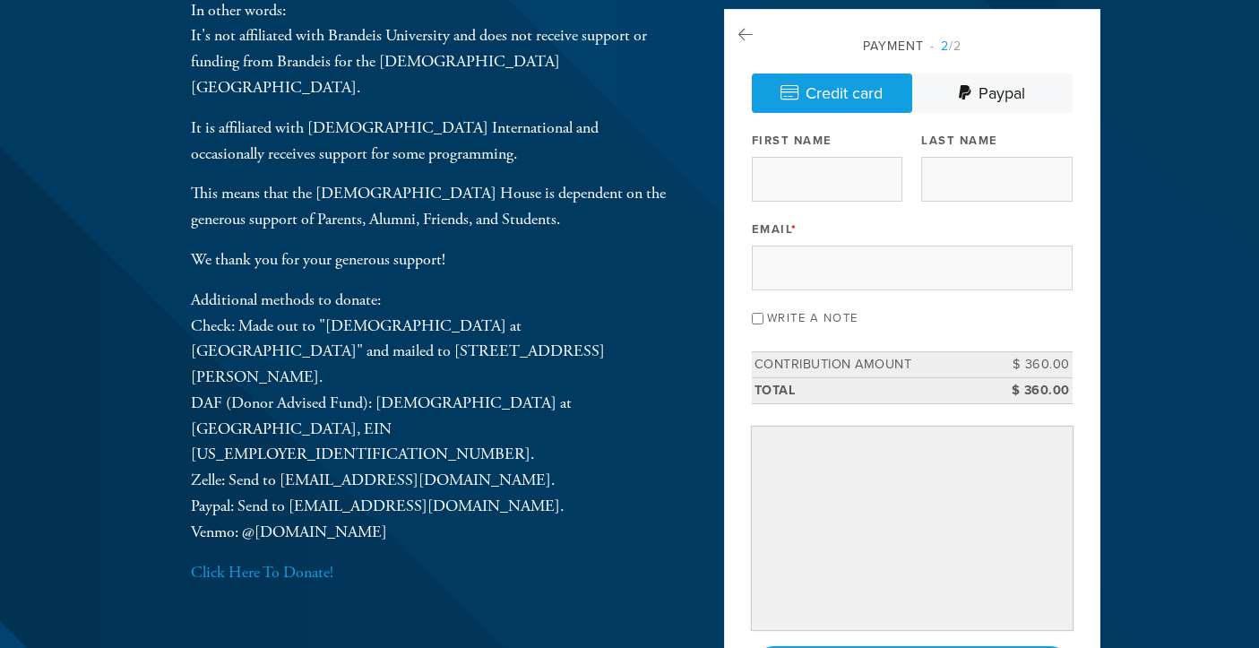
scroll to position [94, 0]
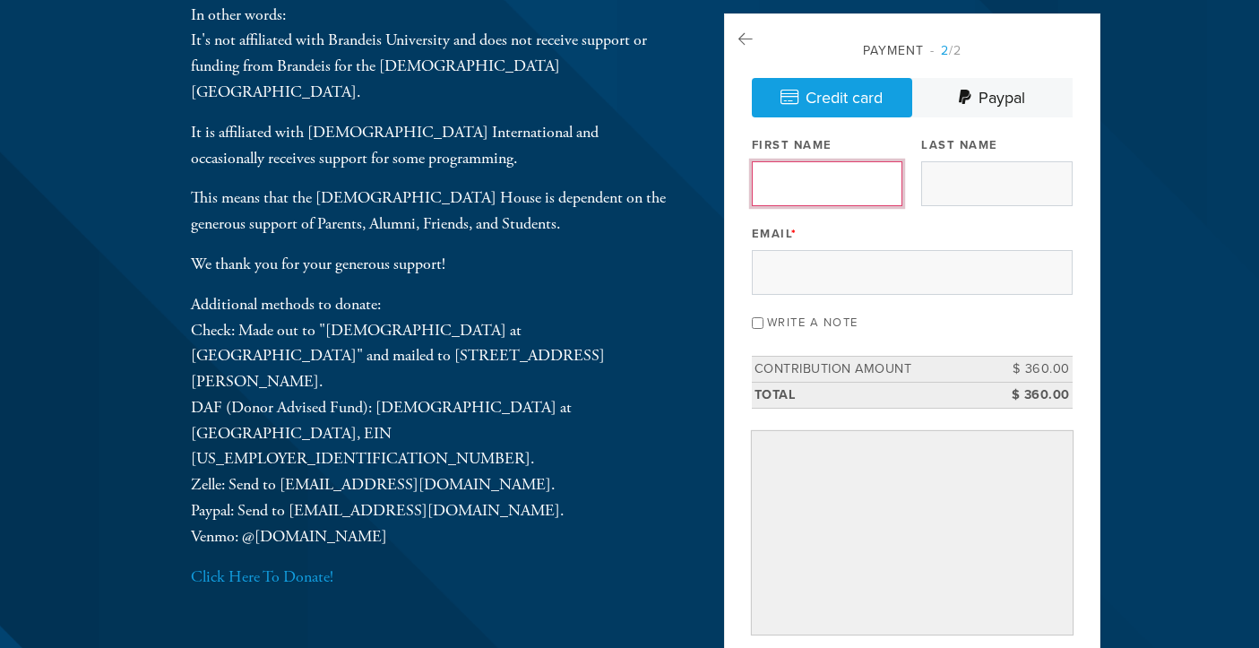
click at [816, 193] on input "First Name" at bounding box center [827, 183] width 150 height 45
type input "[PERSON_NAME]"
click at [955, 213] on div "Payment 2 /2 Credit card [GEOGRAPHIC_DATA] Payment Processor Pay Later [DEMOGRA…" at bounding box center [912, 368] width 321 height 654
click at [958, 205] on div "Payment 2 /2 Credit card [GEOGRAPHIC_DATA] Payment Processor Pay Later [DEMOGRA…" at bounding box center [912, 368] width 321 height 654
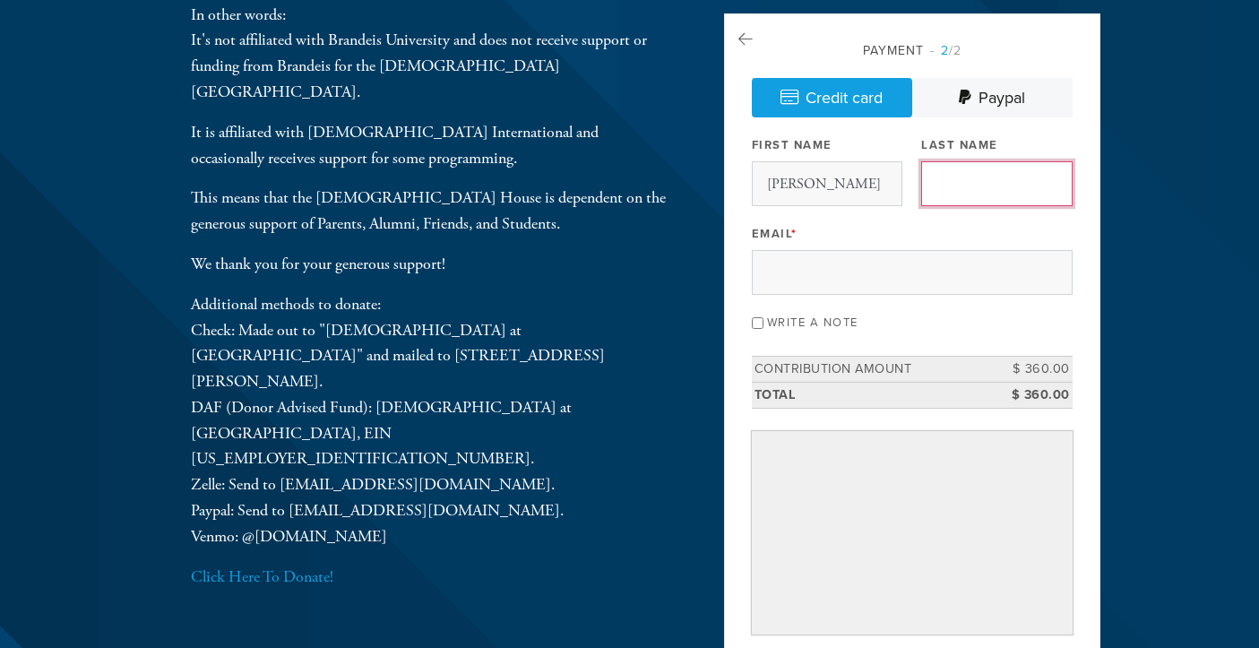
click at [958, 204] on input "Last Name" at bounding box center [996, 183] width 150 height 45
type input "[PERSON_NAME]"
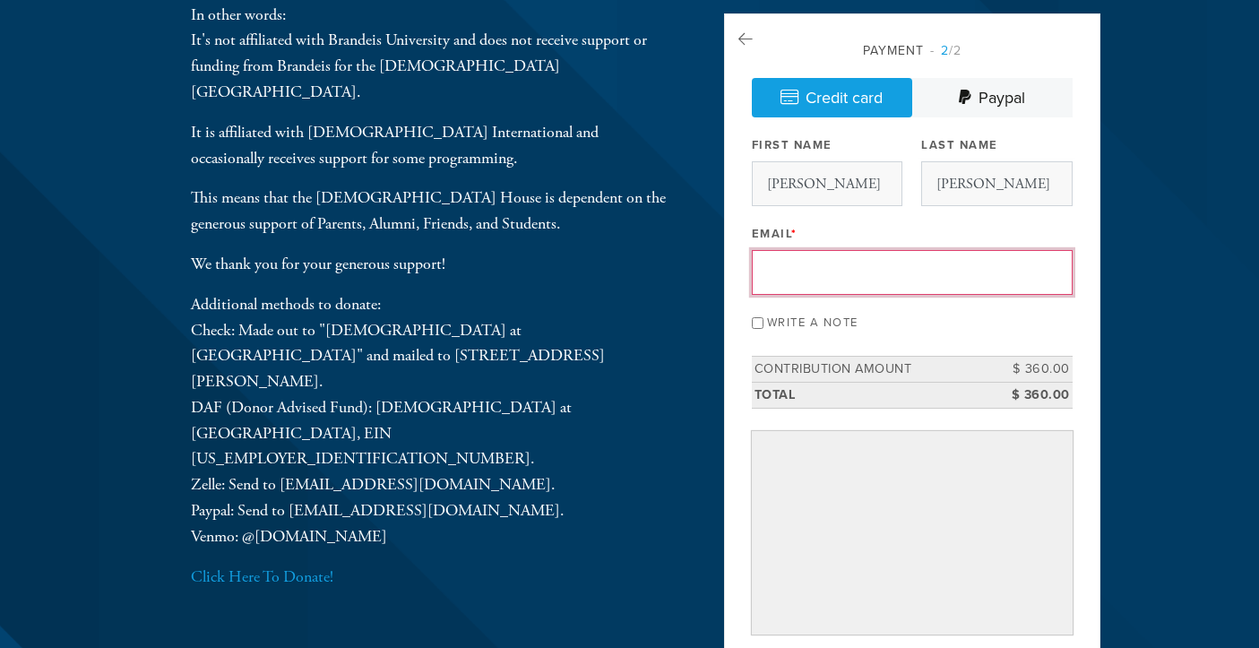
click at [871, 272] on input "Email *" at bounding box center [912, 272] width 321 height 45
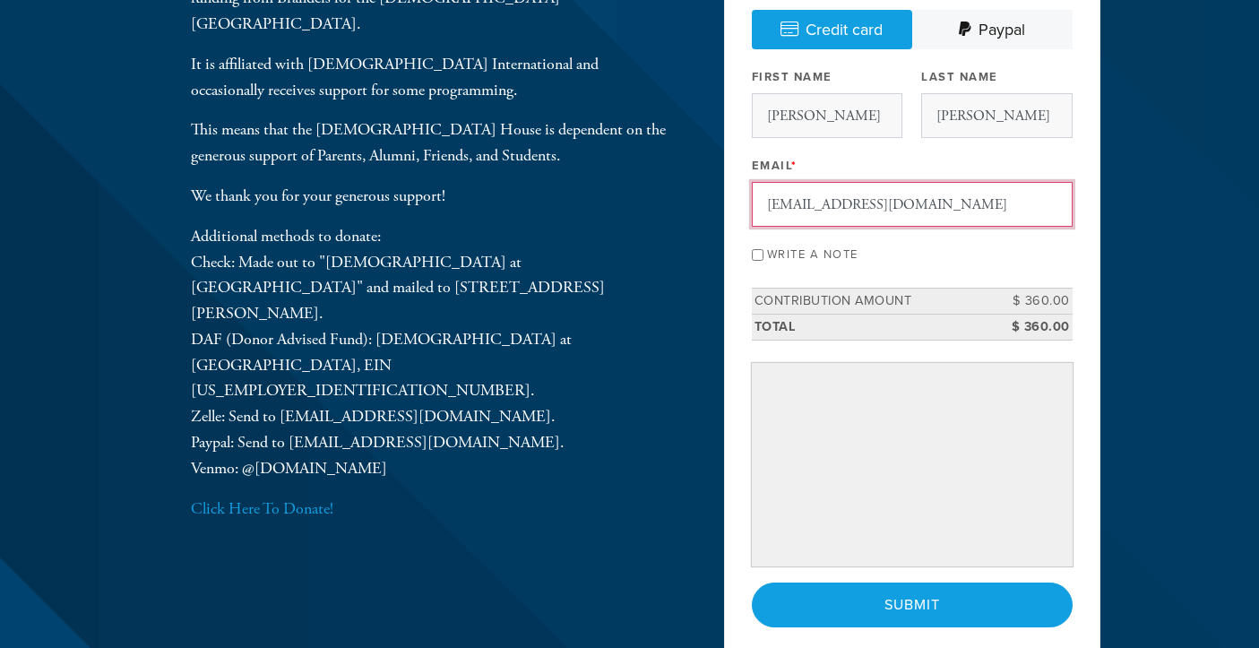
scroll to position [171, 0]
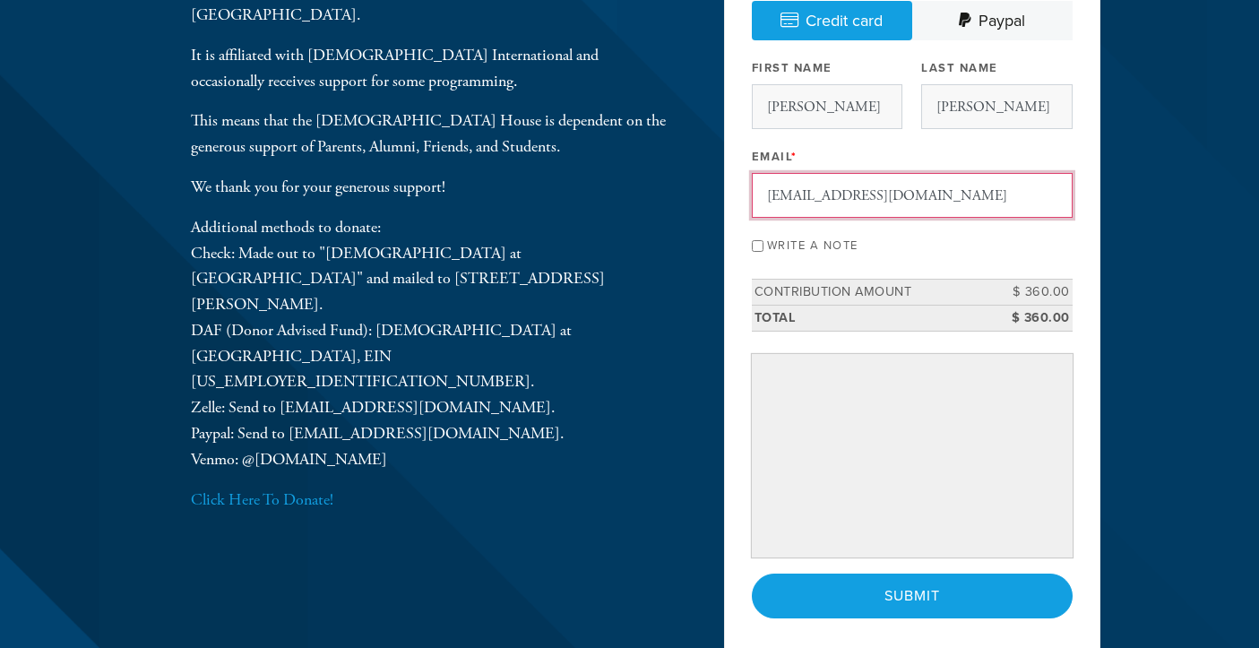
type input "[EMAIL_ADDRESS][DOMAIN_NAME]"
click at [752, 240] on input "Write a note" at bounding box center [758, 246] width 12 height 12
checkbox input "true"
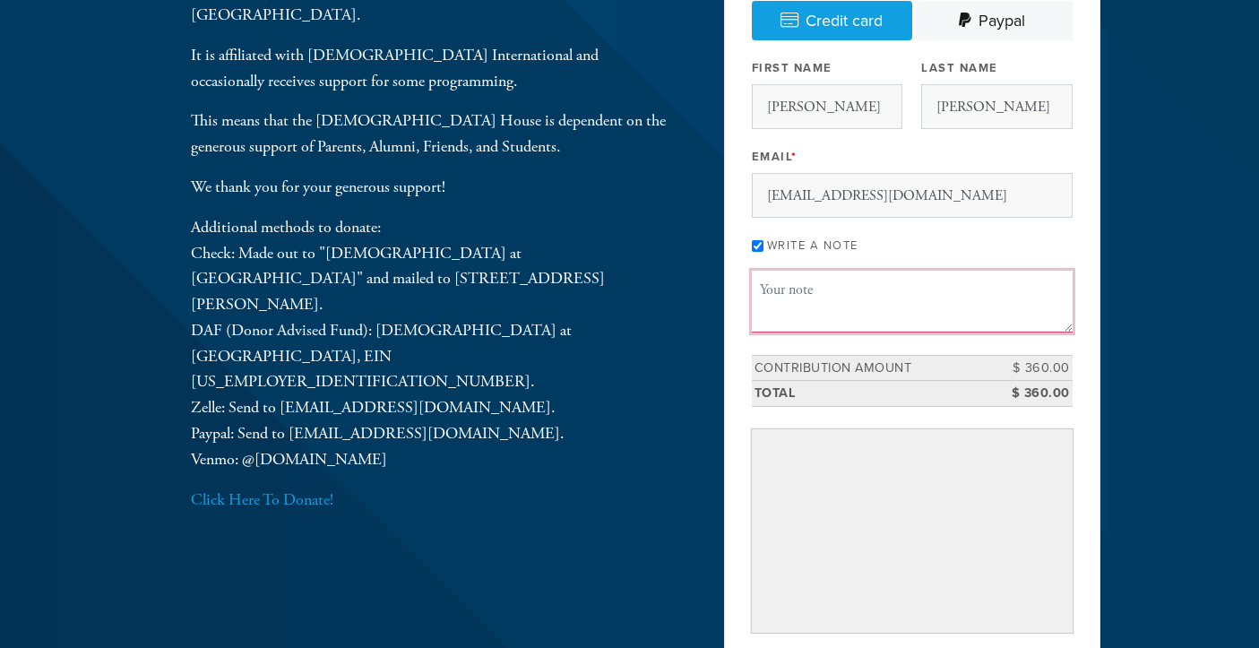
click at [820, 318] on textarea "Message or dedication" at bounding box center [912, 301] width 321 height 61
paste textarea ""From the [PERSON_NAME] family. We recognize the value of the 360 program and a…"
click at [764, 288] on textarea ""From the [PERSON_NAME] family. We recognize the value of the 360 program and a…" at bounding box center [912, 301] width 321 height 61
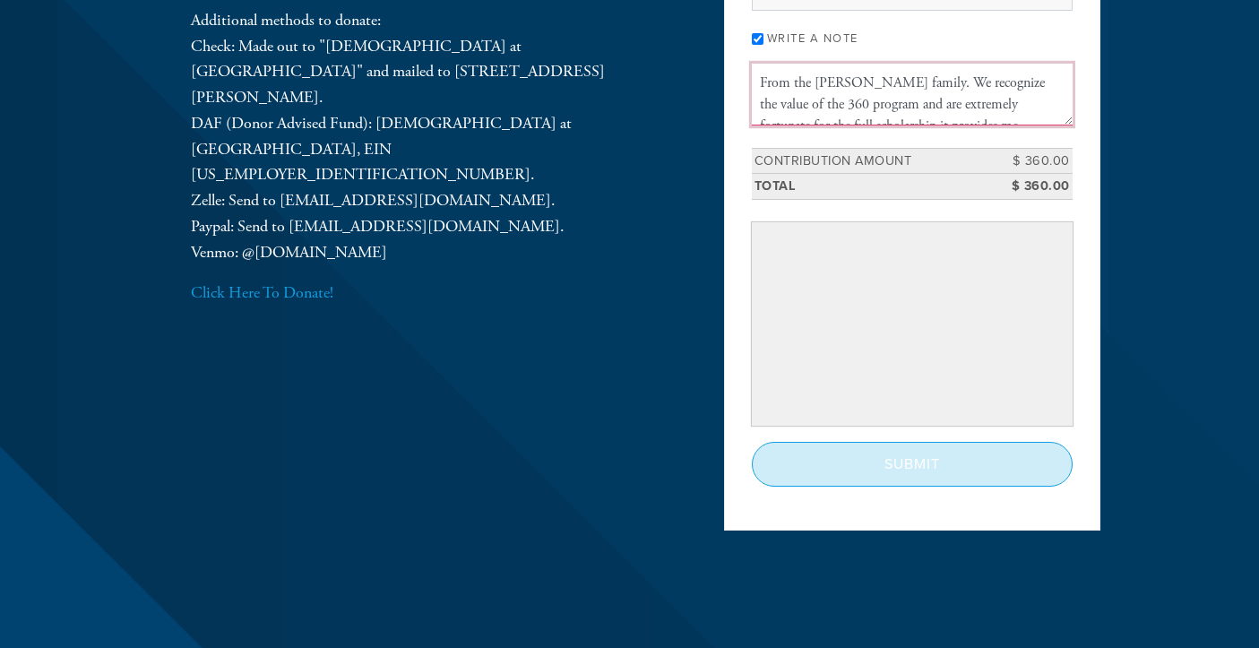
type textarea "From the [PERSON_NAME] family. We recognize the value of the 360 program and ar…"
click at [810, 455] on input "Submit" at bounding box center [912, 464] width 321 height 45
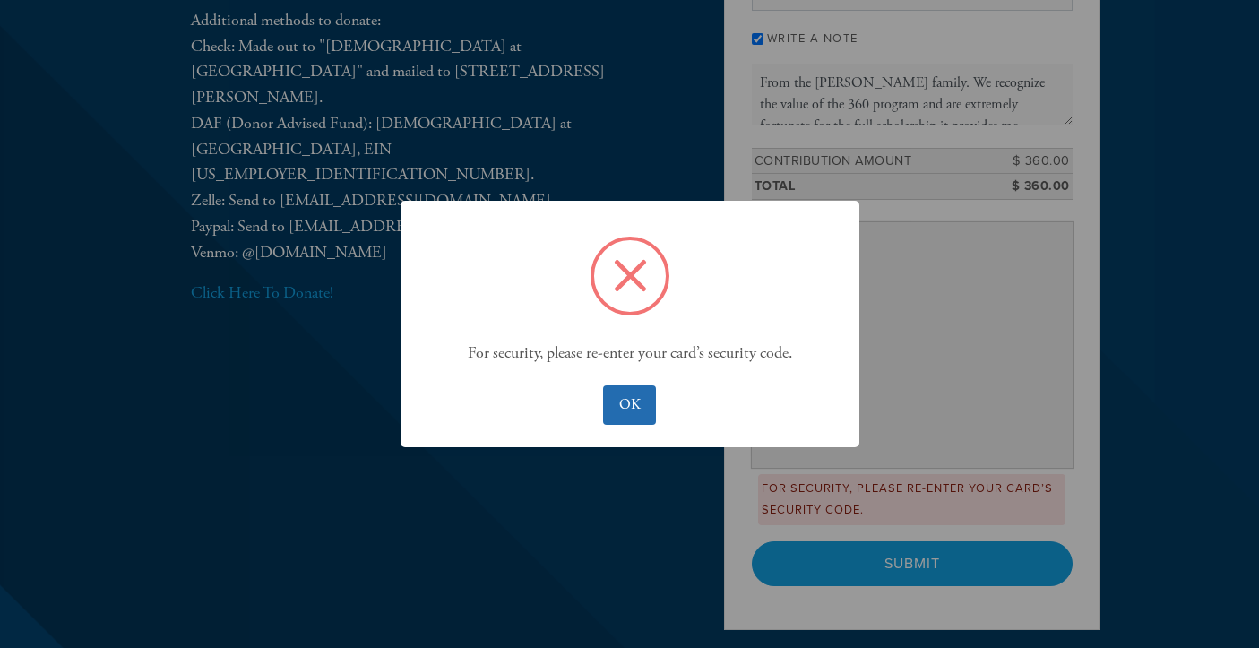
click at [640, 404] on button "OK" at bounding box center [629, 404] width 53 height 39
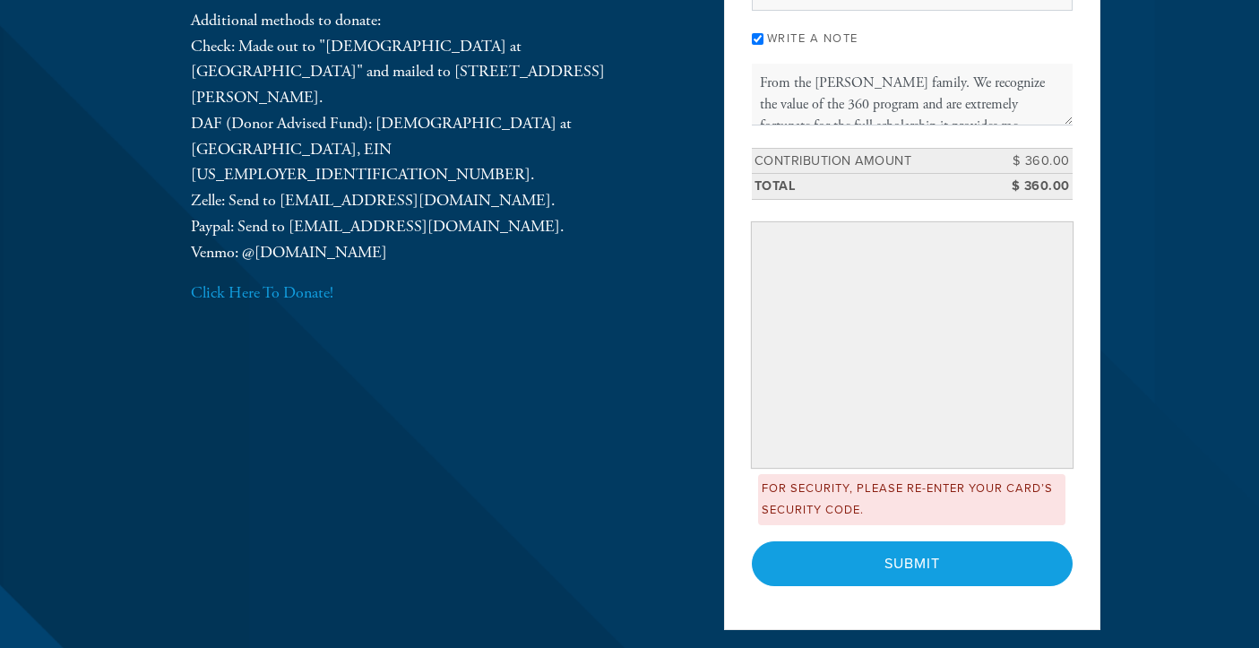
scroll to position [442, 0]
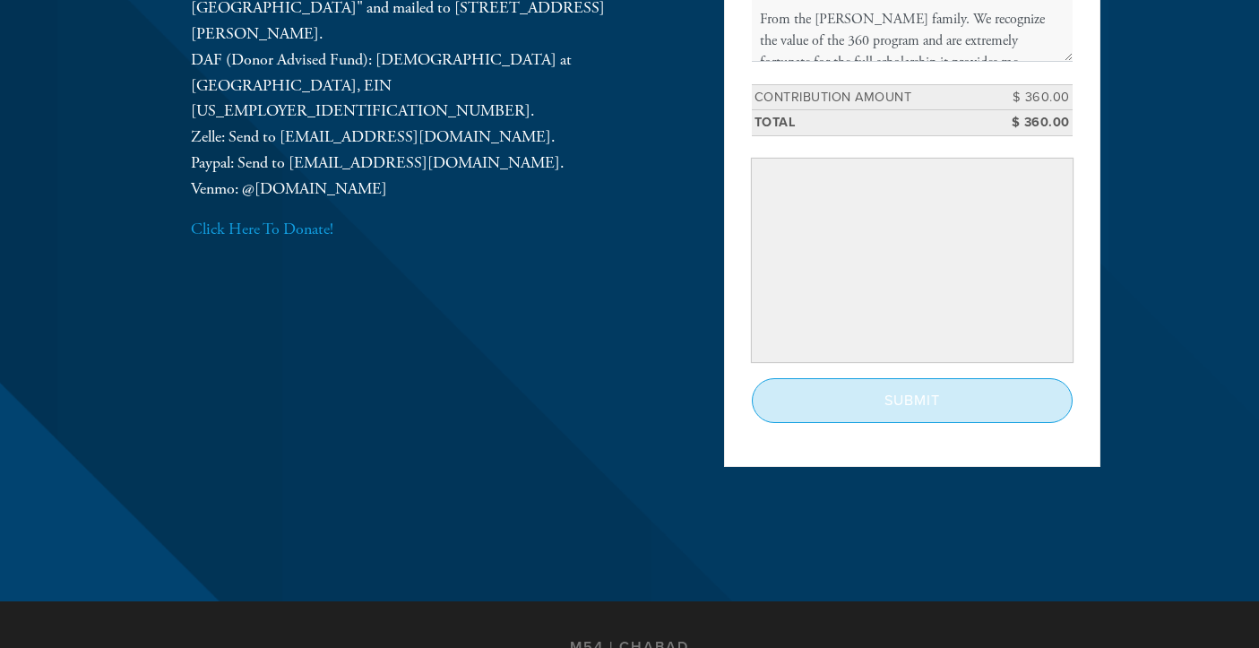
click at [841, 408] on input "Submit" at bounding box center [912, 400] width 321 height 45
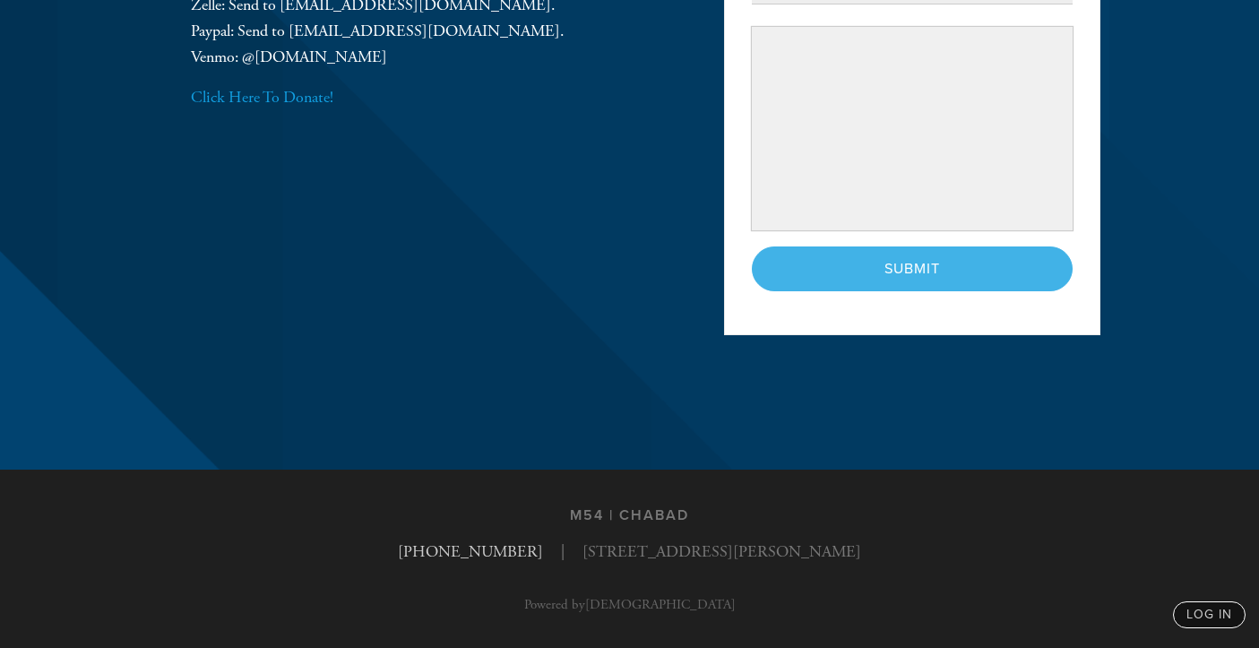
scroll to position [479, 0]
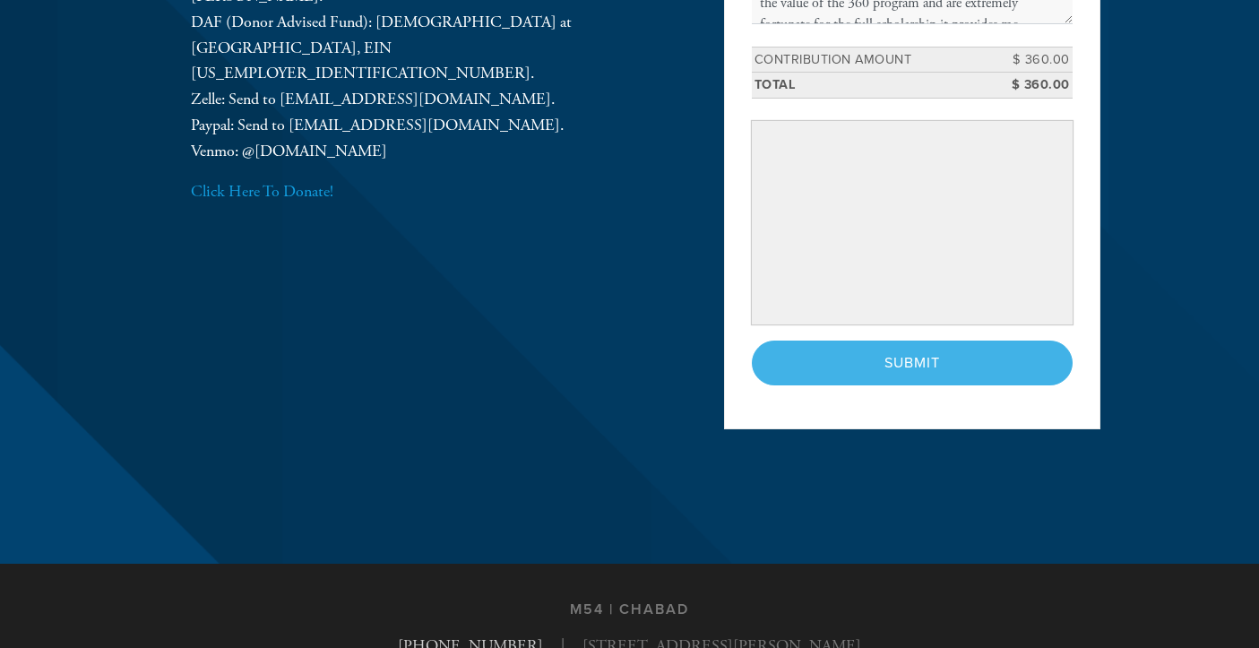
click at [903, 326] on div "Payment 2 /2 Credit card [GEOGRAPHIC_DATA] Payment Processor Pay Later [DEMOGRA…" at bounding box center [912, 20] width 321 height 729
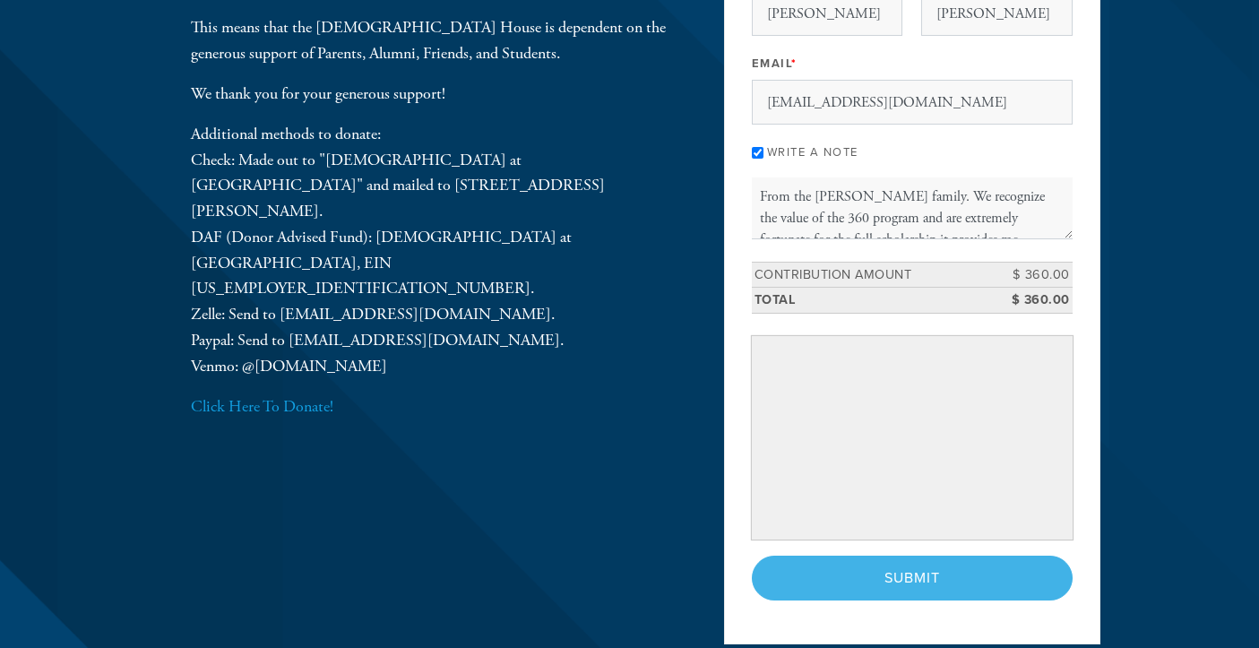
scroll to position [262, 0]
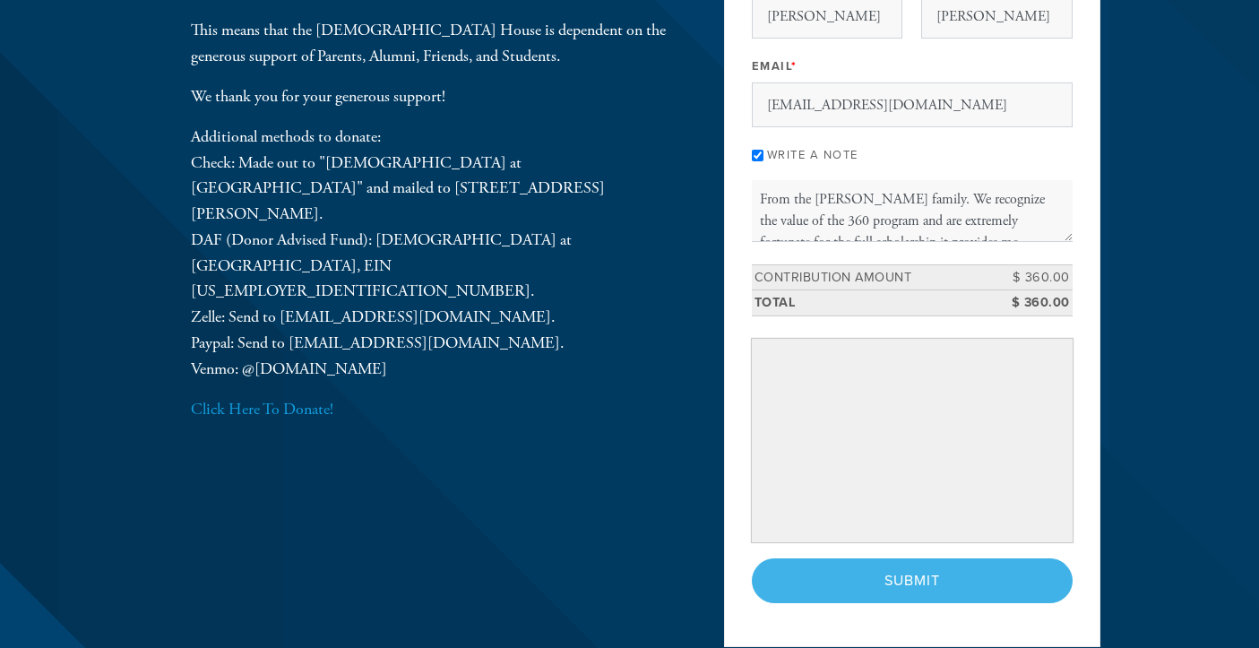
click at [692, 542] on div "Donate Here The [DEMOGRAPHIC_DATA][GEOGRAPHIC_DATA] at [GEOGRAPHIC_DATA] is ind…" at bounding box center [629, 260] width 967 height 828
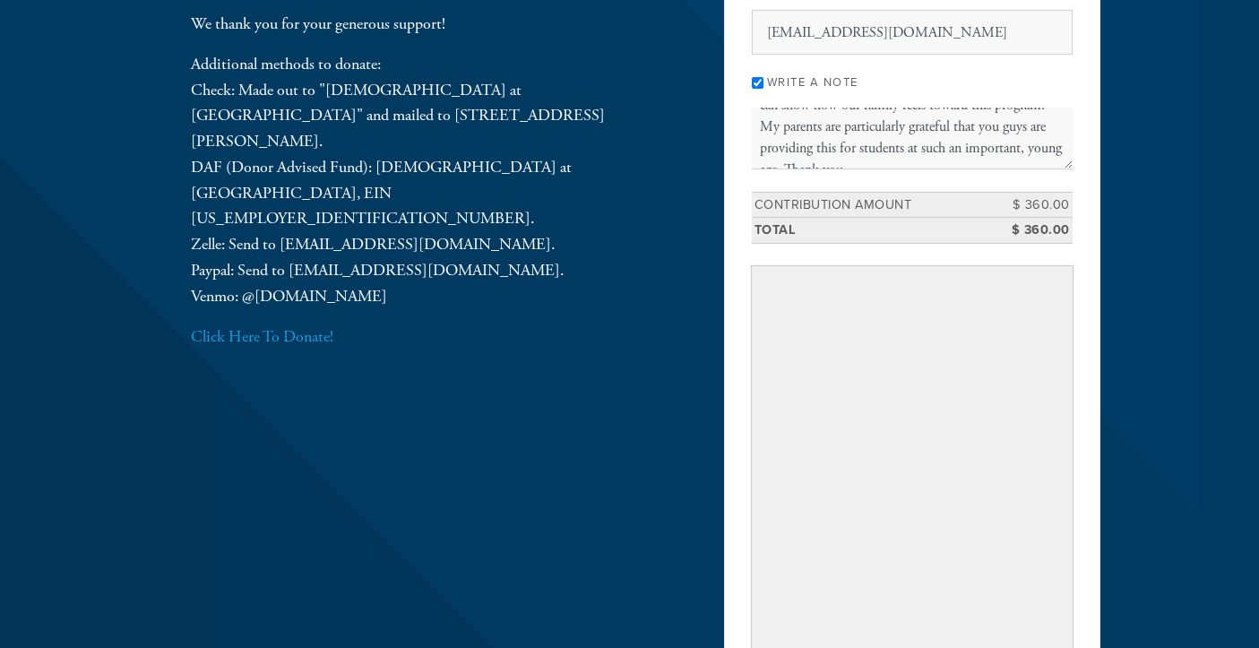
scroll to position [0, 0]
